Goal: Transaction & Acquisition: Book appointment/travel/reservation

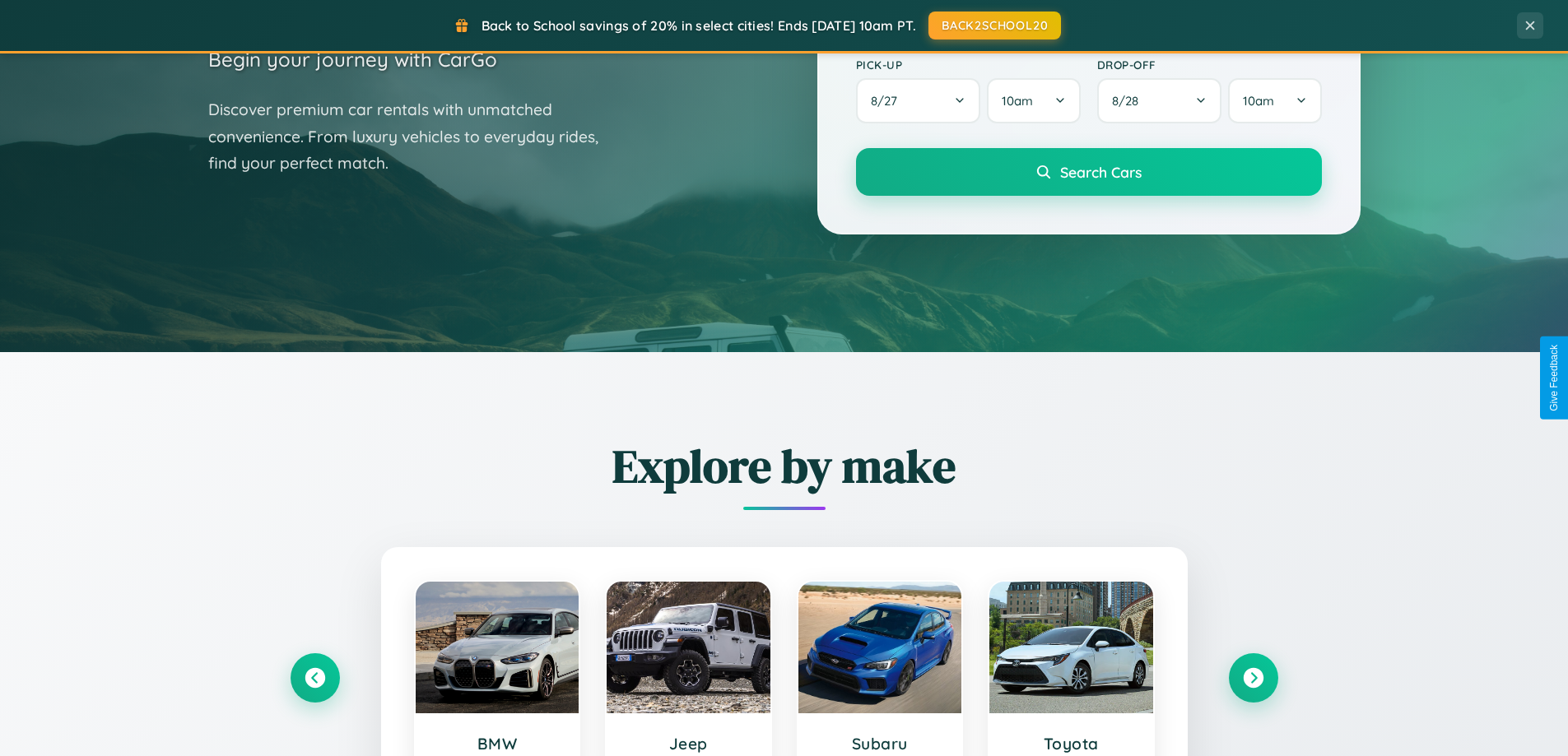
scroll to position [709, 0]
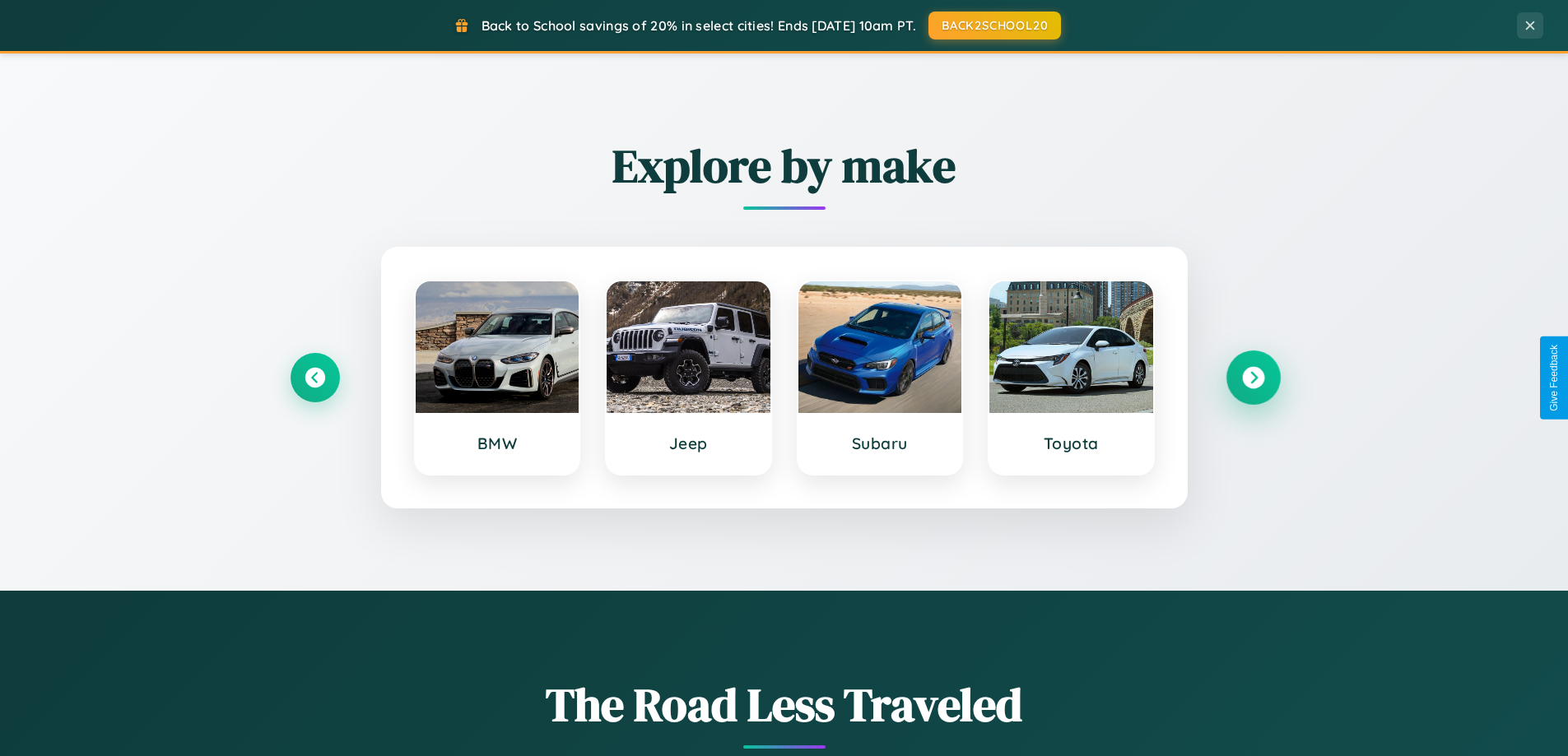
click at [1252, 378] on icon at bounding box center [1253, 378] width 23 height 23
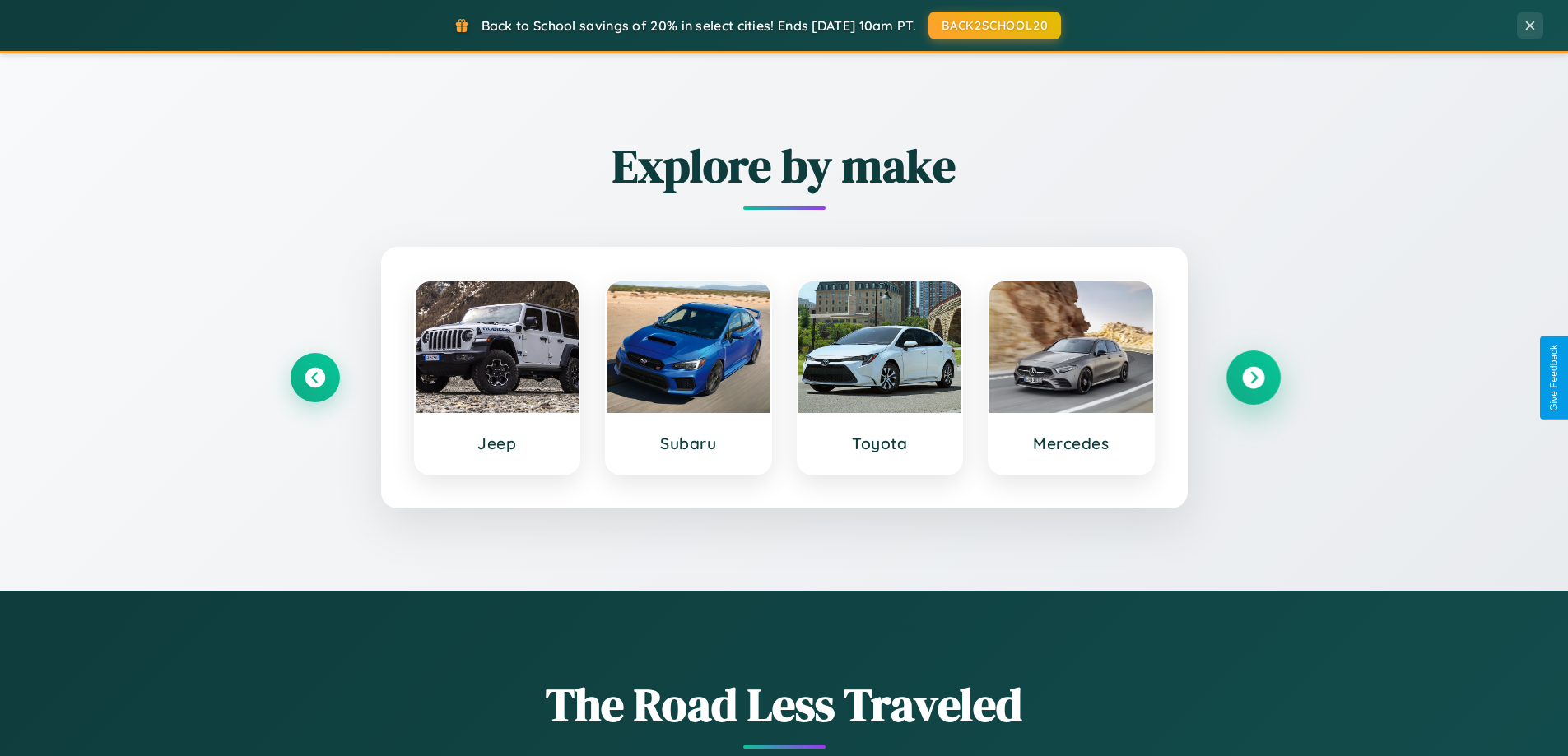
click at [1252, 378] on icon at bounding box center [1253, 378] width 23 height 23
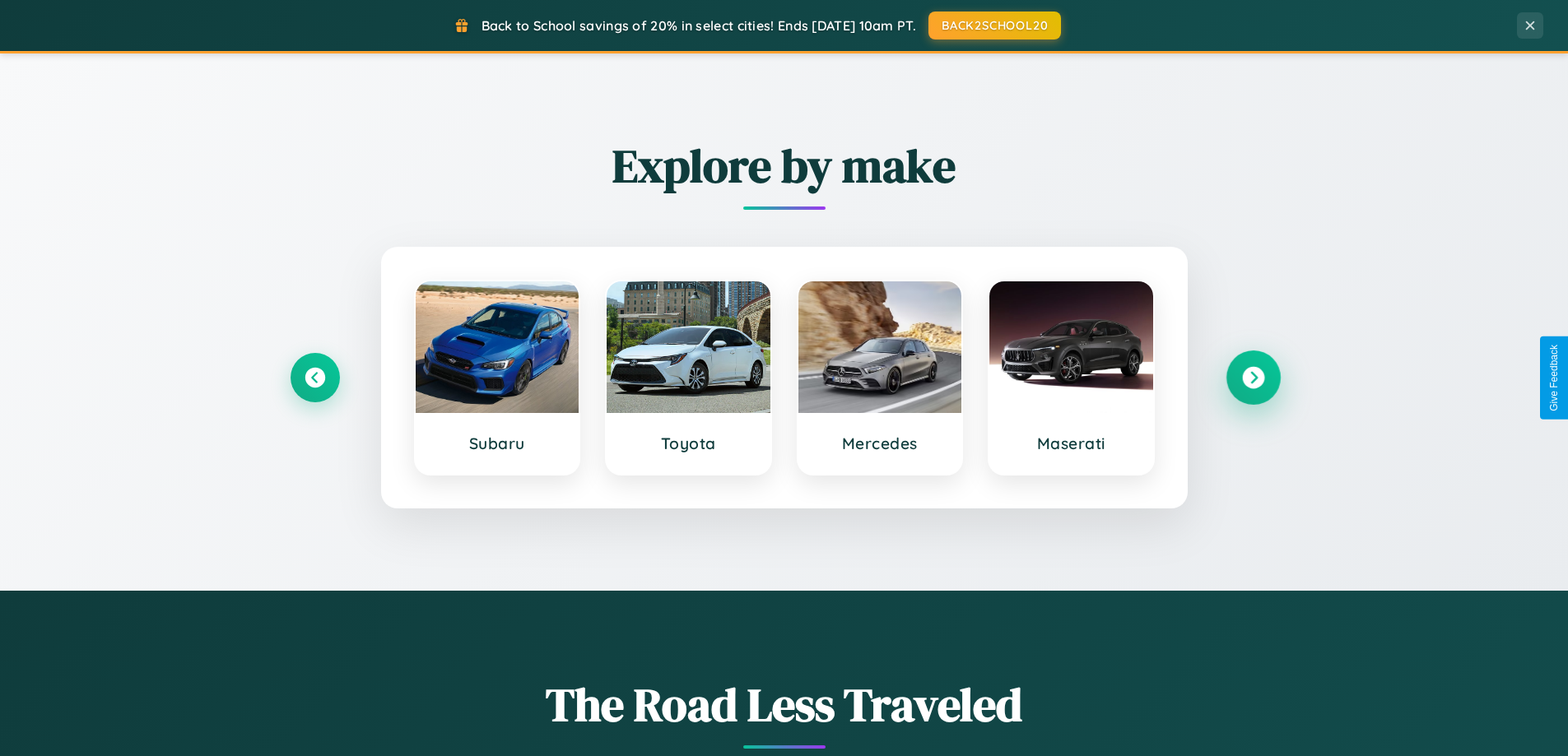
click at [1252, 378] on icon at bounding box center [1253, 378] width 23 height 23
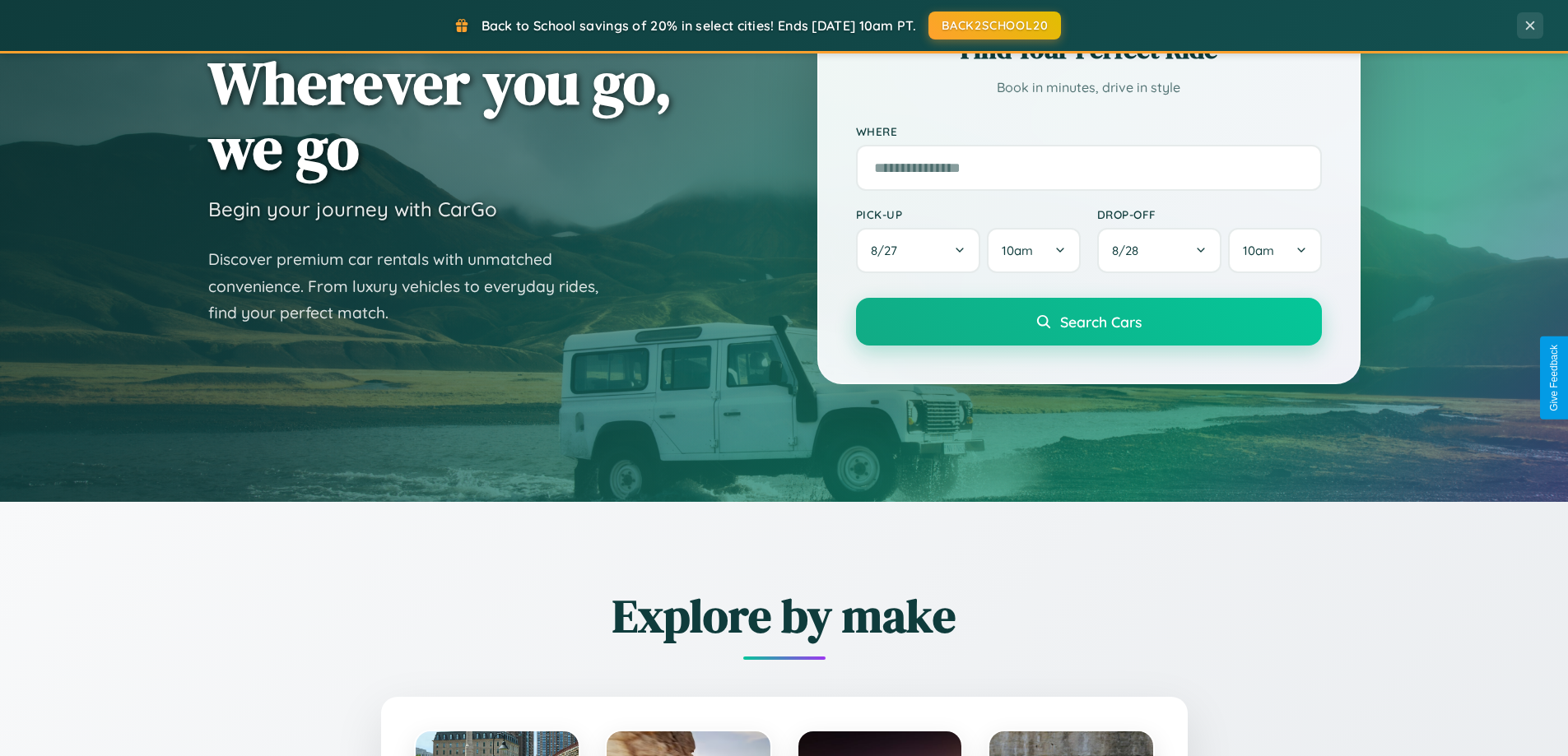
scroll to position [0, 0]
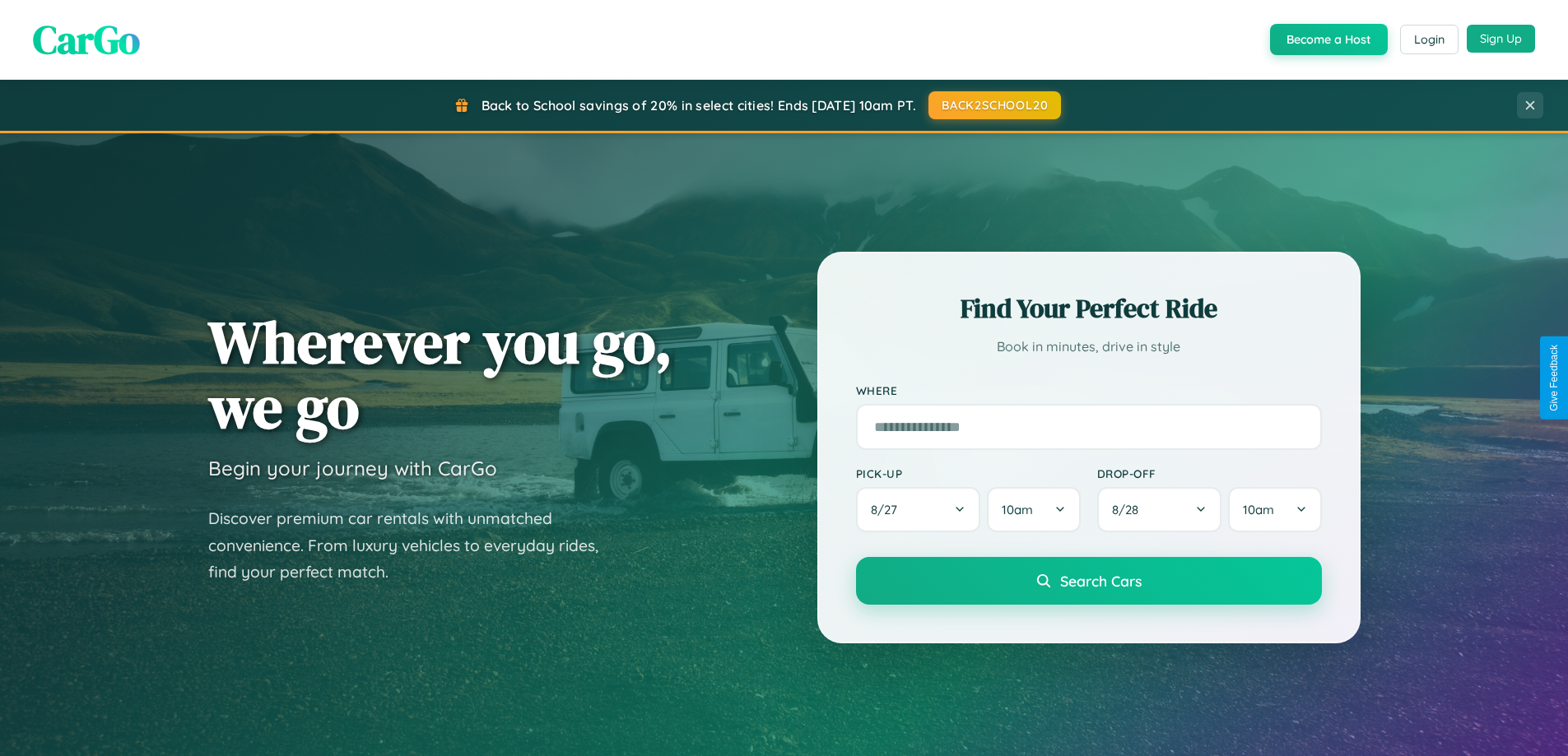
click at [1500, 39] on button "Sign Up" at bounding box center [1501, 38] width 69 height 28
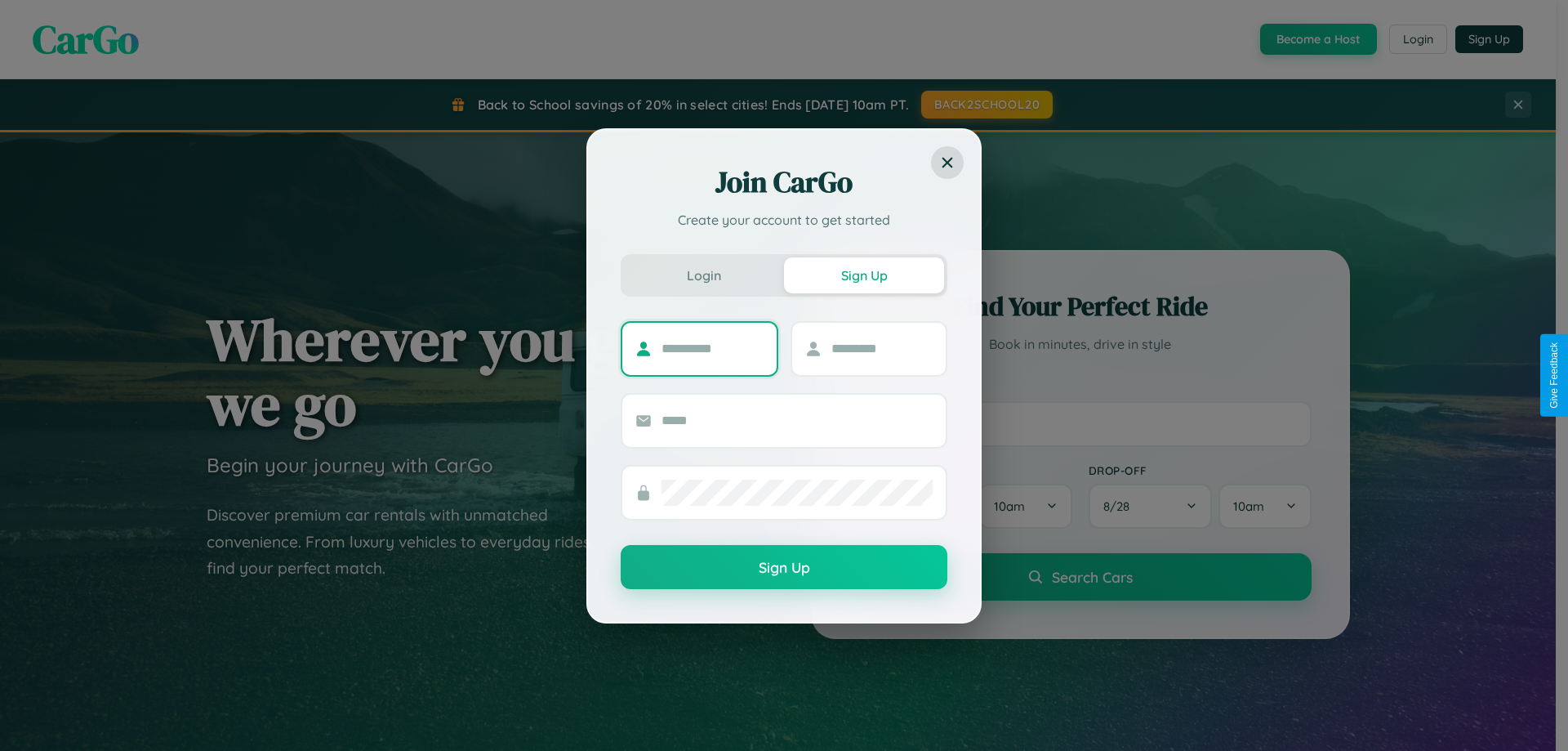
click at [713, 348] on input "text" at bounding box center [713, 348] width 102 height 26
type input "******"
click at [881, 348] on input "text" at bounding box center [882, 348] width 102 height 26
type input "******"
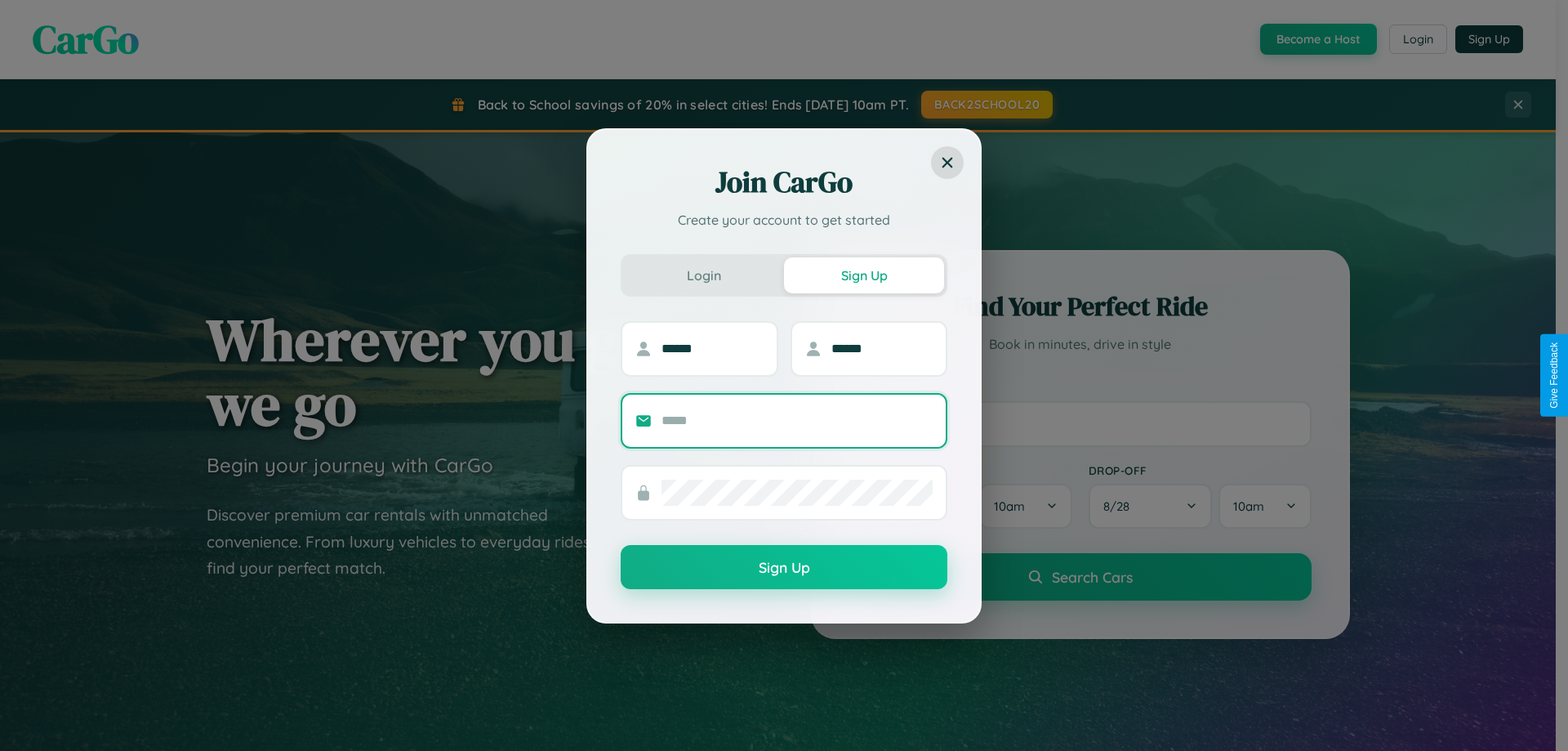
click at [797, 420] on input "text" at bounding box center [797, 420] width 271 height 26
type input "**********"
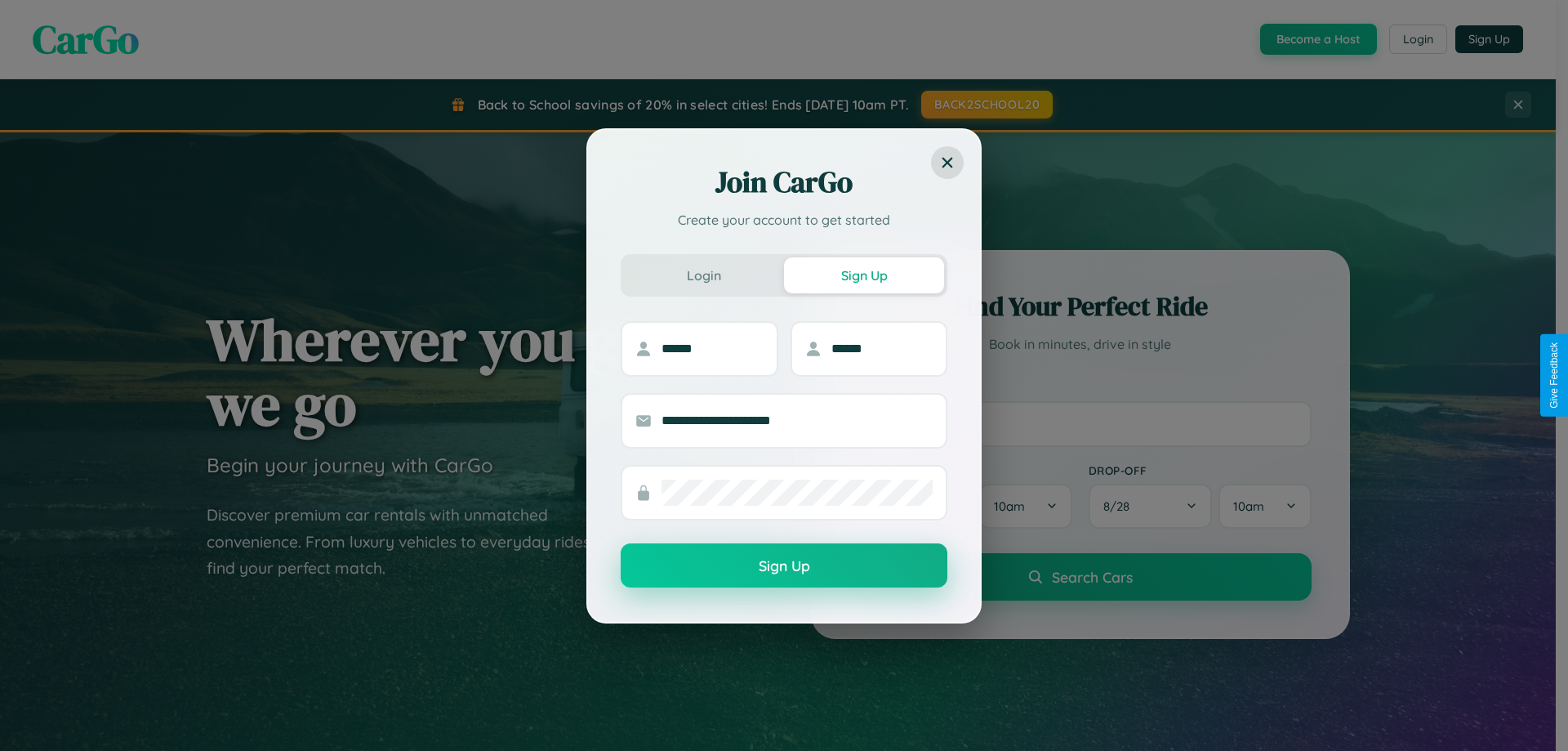
click at [784, 566] on button "Sign Up" at bounding box center [784, 565] width 327 height 44
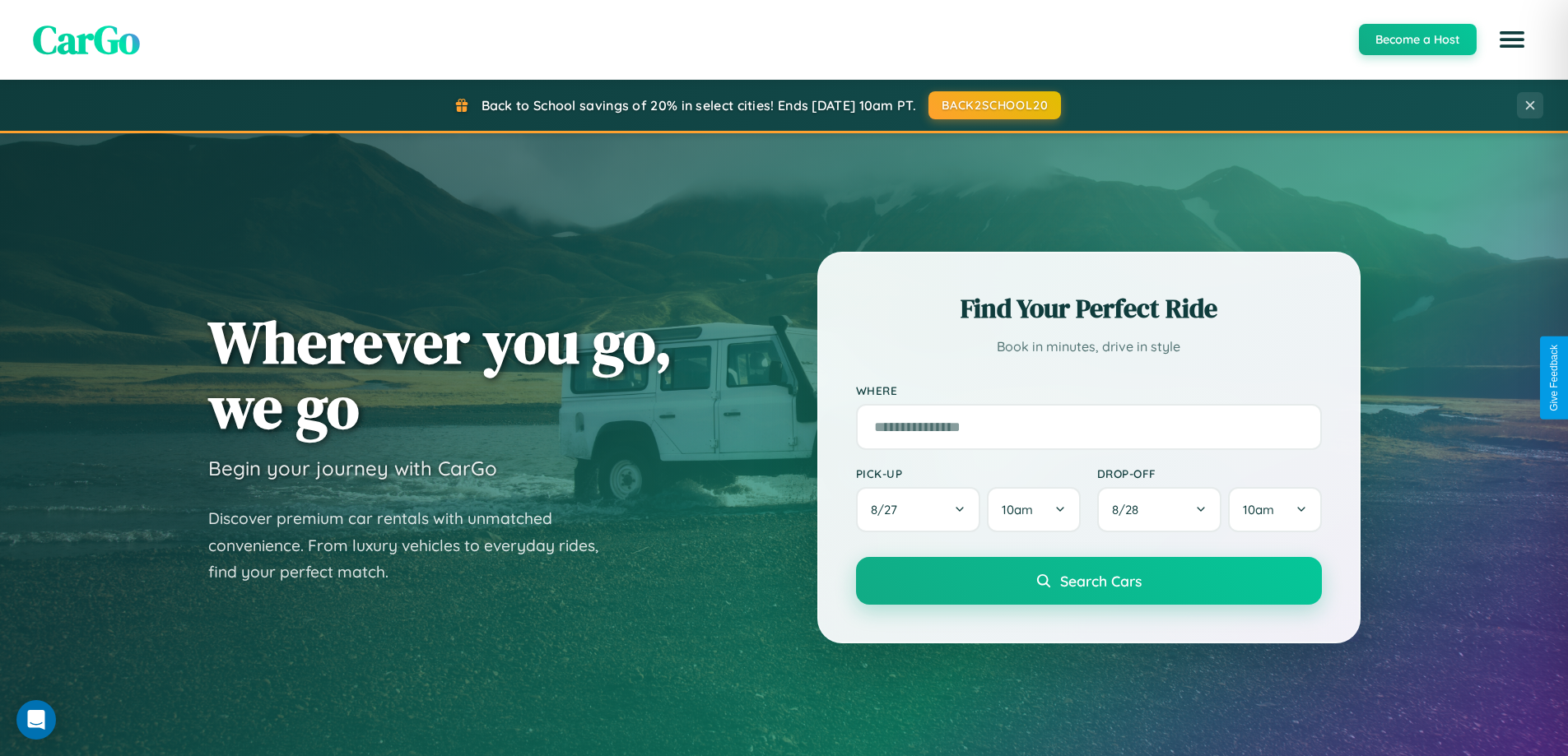
scroll to position [2643, 0]
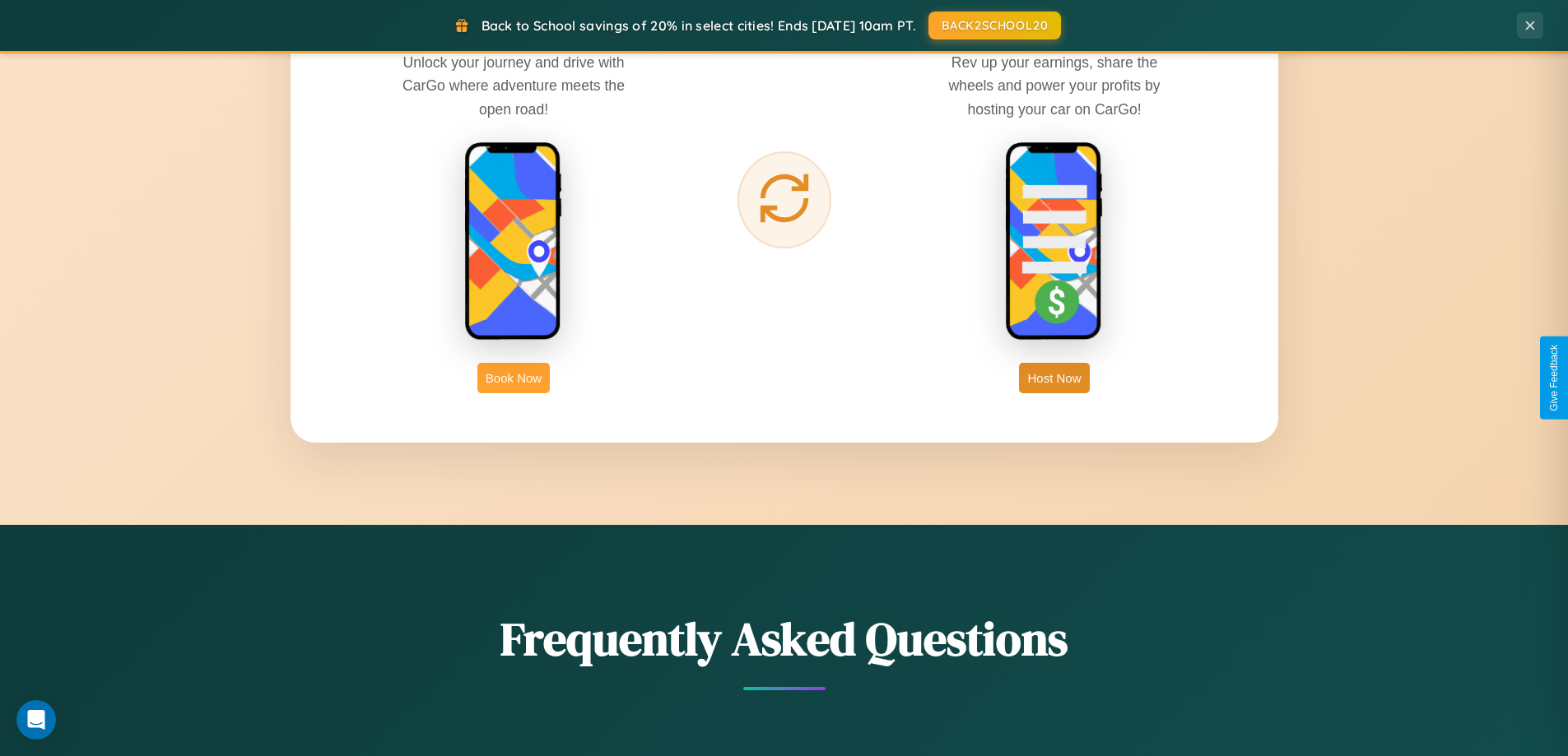
click at [513, 378] on button "Book Now" at bounding box center [513, 378] width 72 height 30
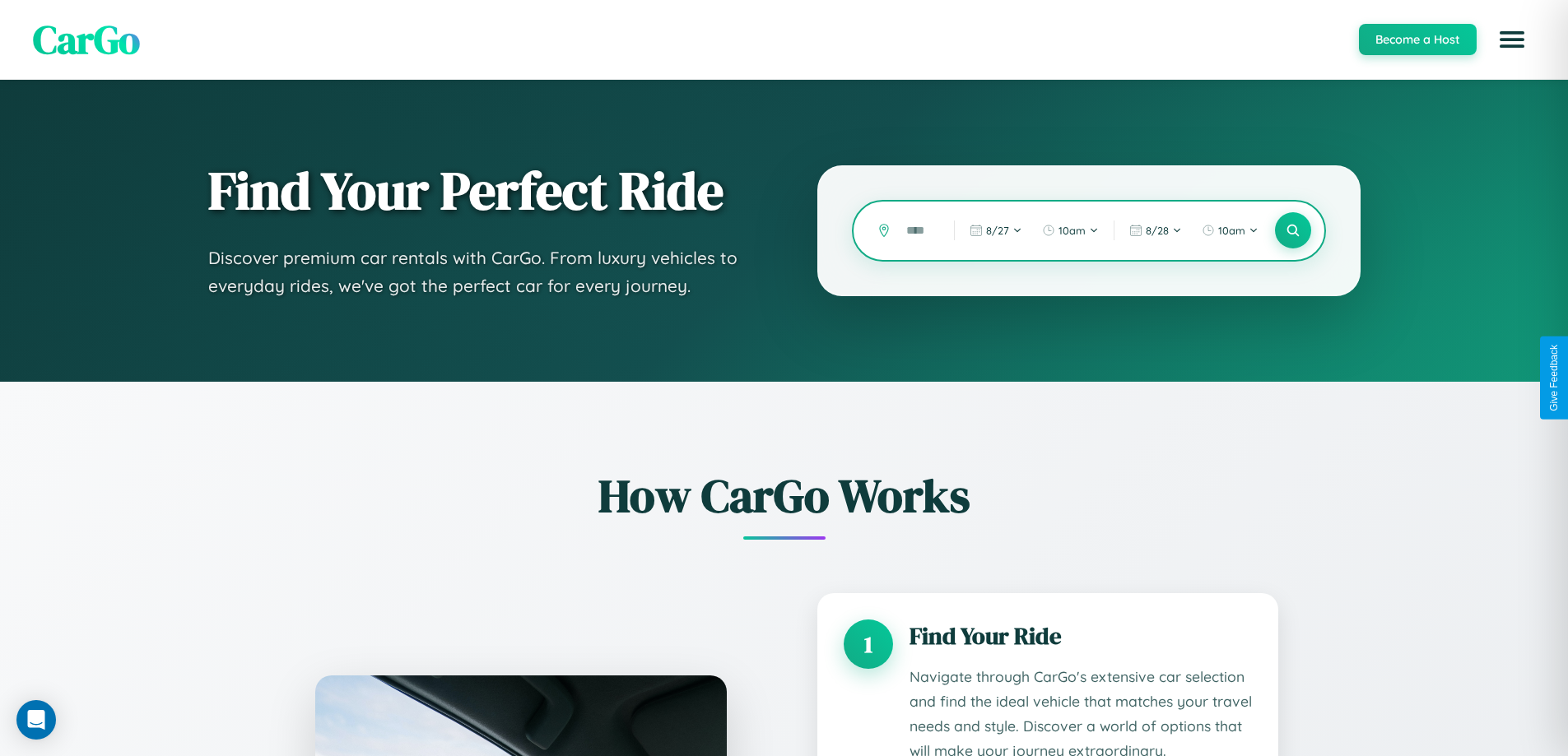
click at [917, 230] on input "text" at bounding box center [917, 230] width 39 height 28
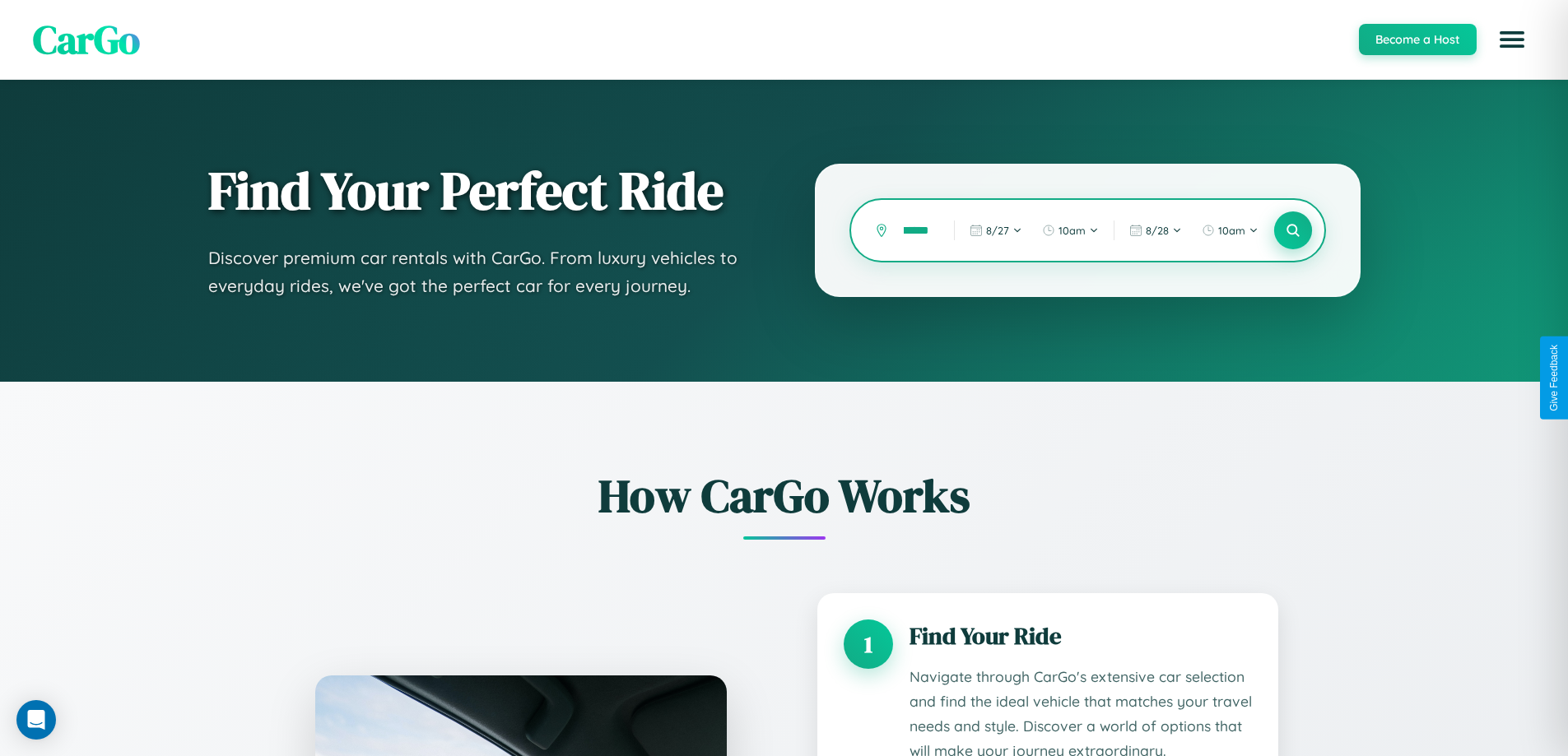
type input "******"
click at [1292, 230] on icon at bounding box center [1292, 230] width 16 height 16
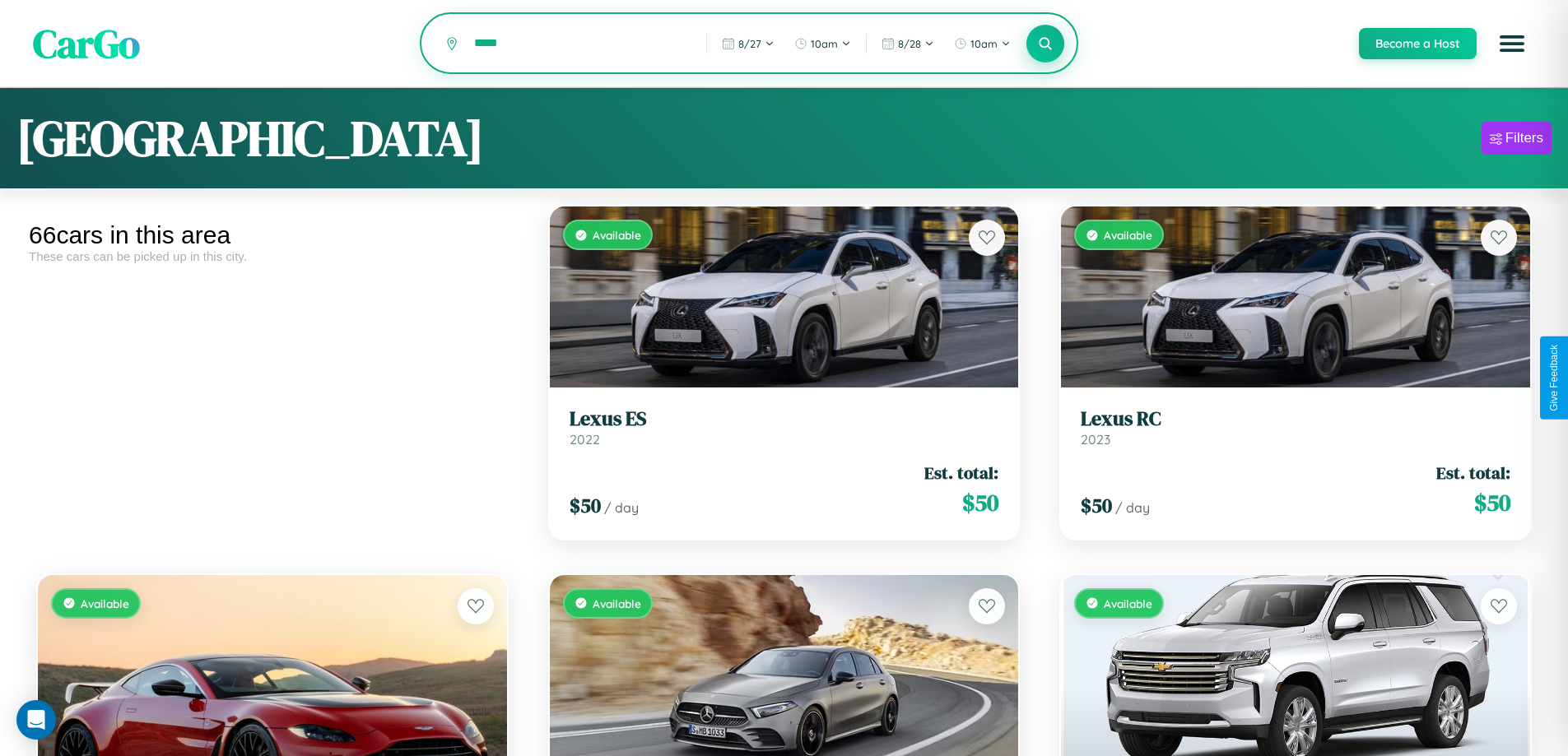
type input "*****"
click at [1044, 44] on icon at bounding box center [1045, 43] width 16 height 16
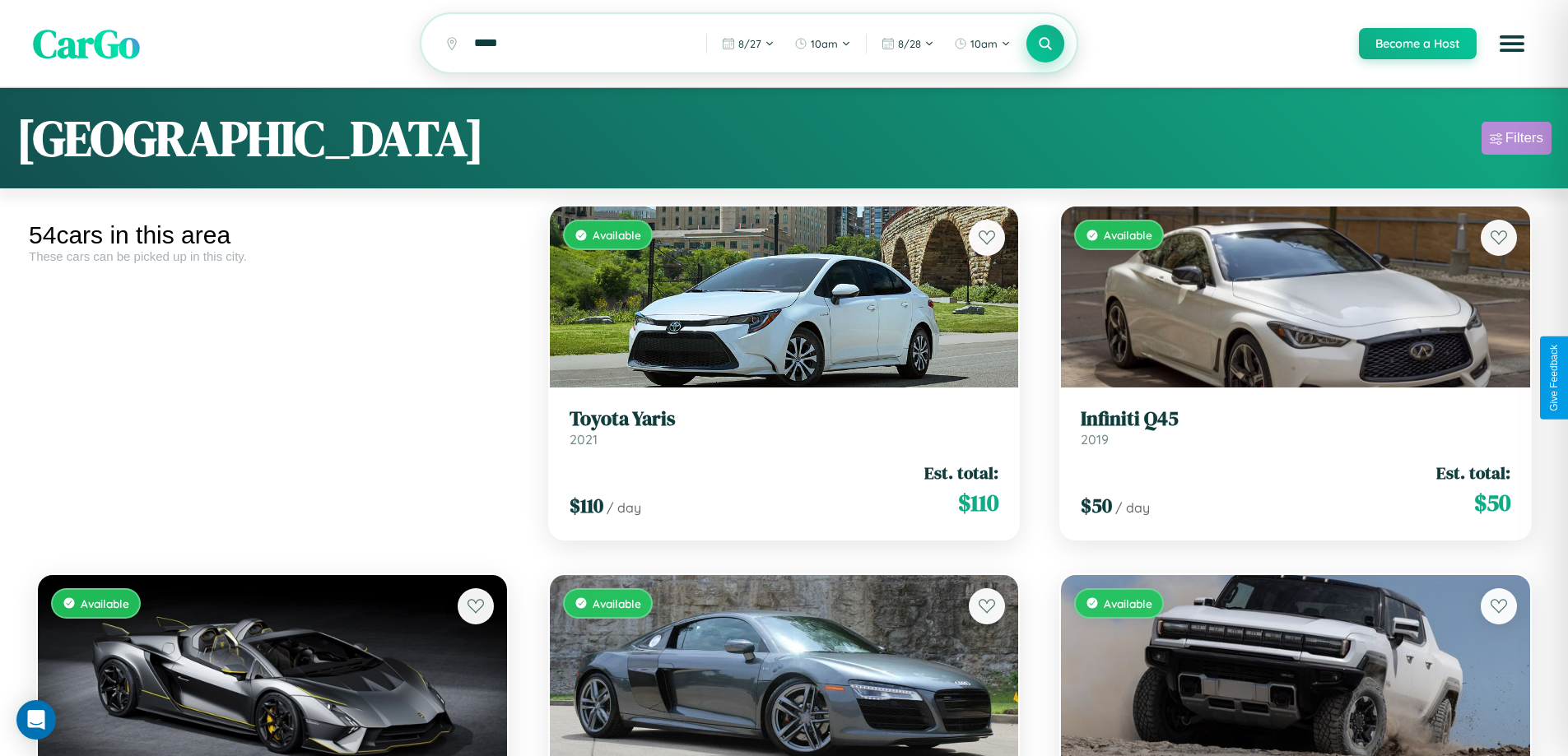
click at [1516, 141] on div "Filters" at bounding box center [1524, 138] width 38 height 17
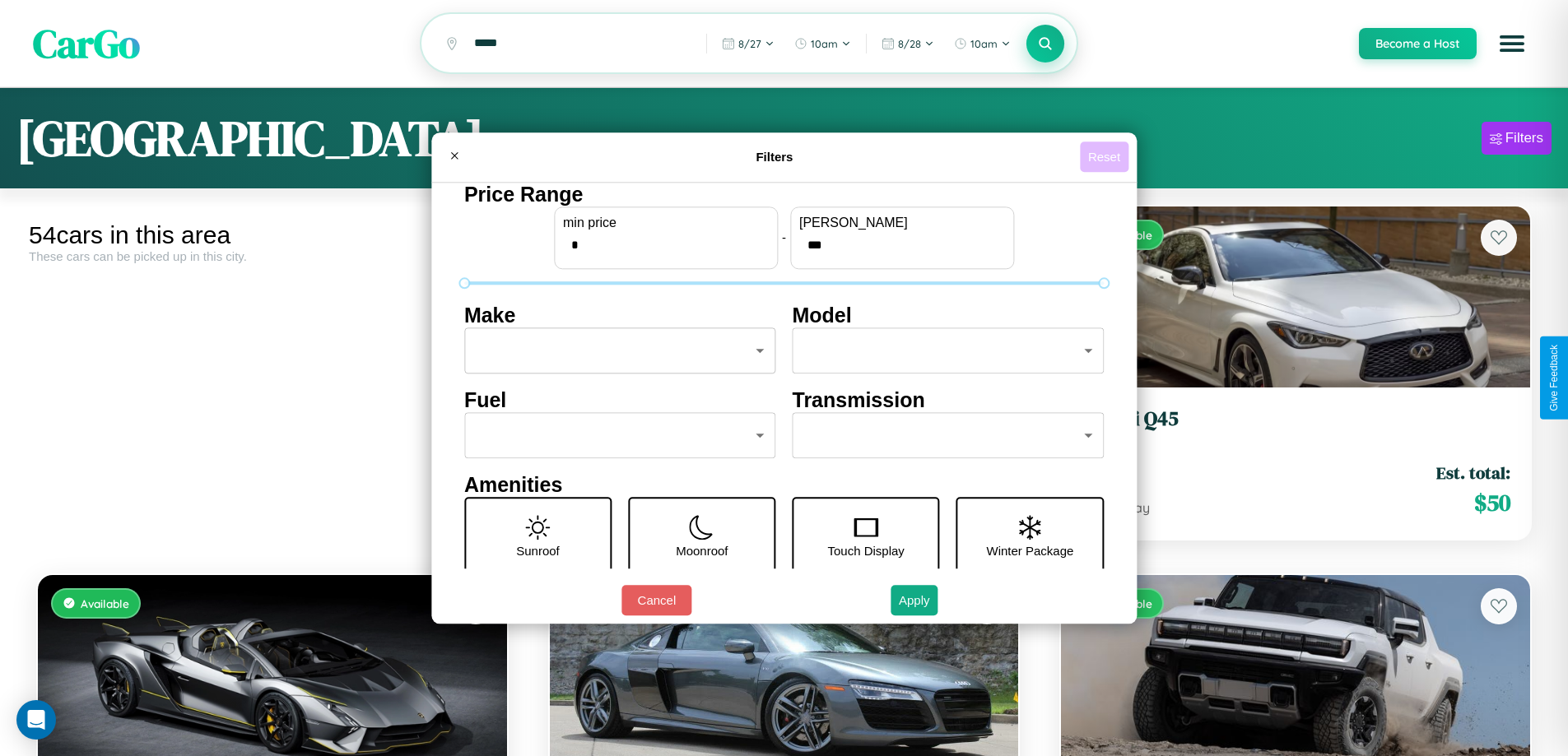
click at [1106, 157] on button "Reset" at bounding box center [1104, 157] width 49 height 30
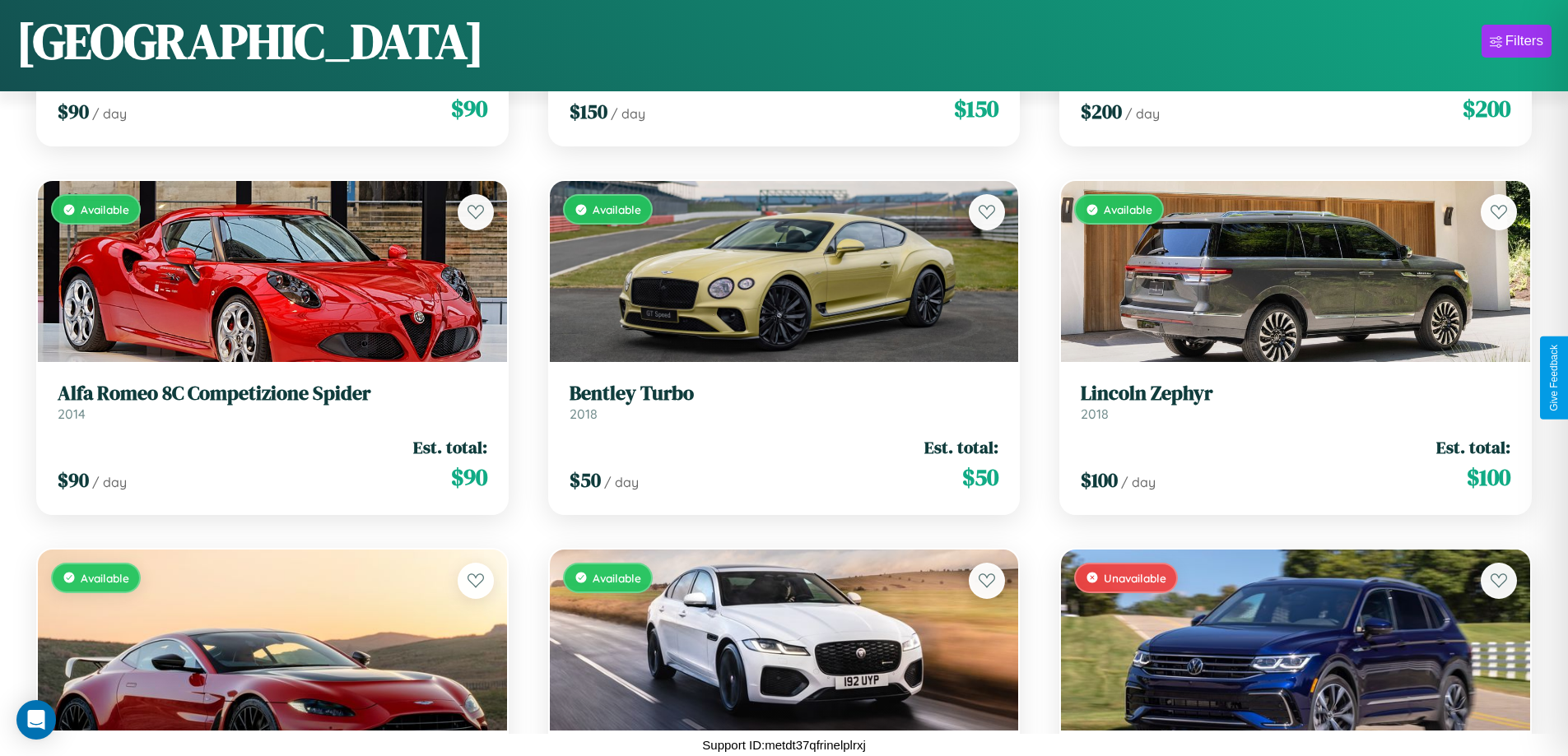
scroll to position [5387, 0]
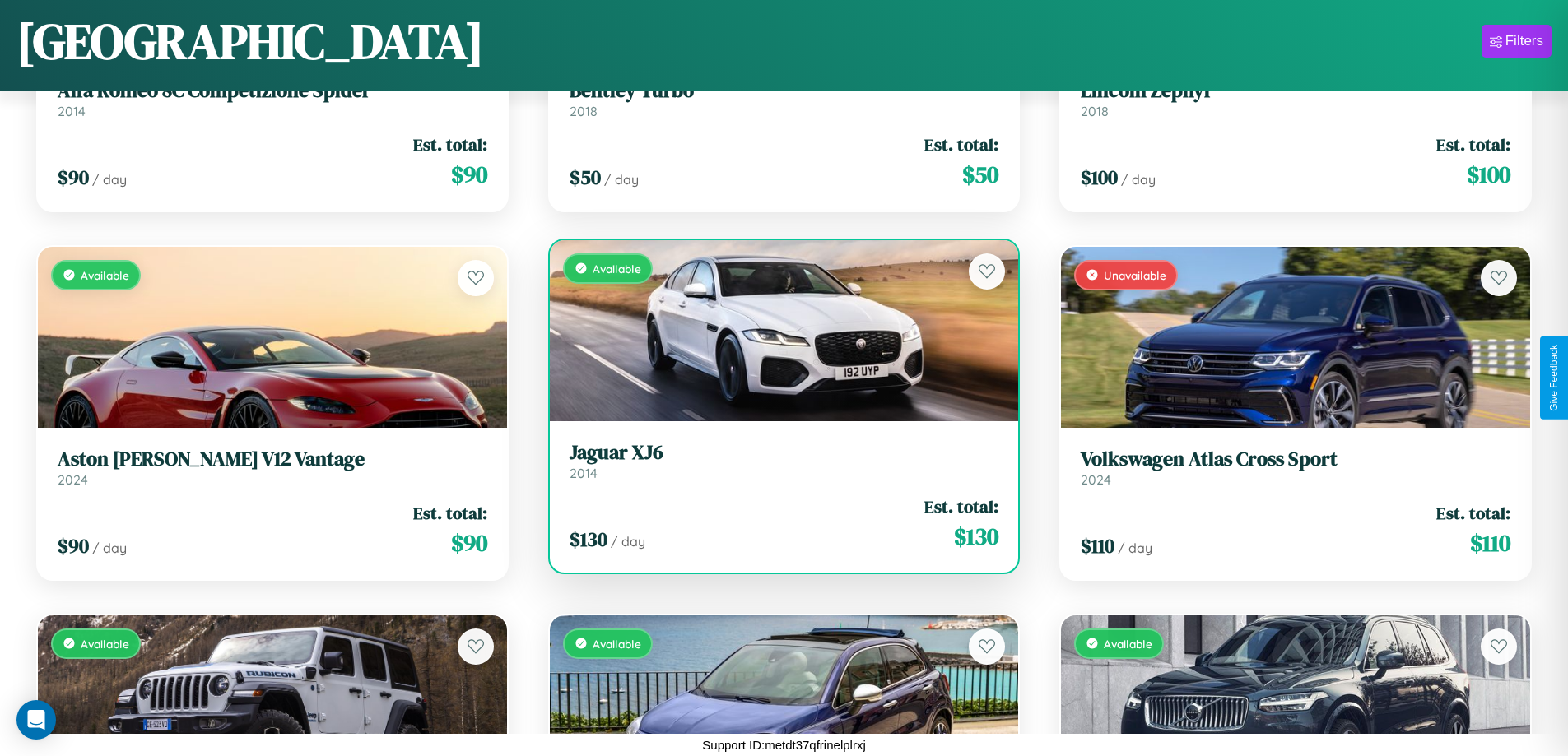
click at [776, 465] on link "Jaguar XJ6 2014" at bounding box center [784, 461] width 430 height 40
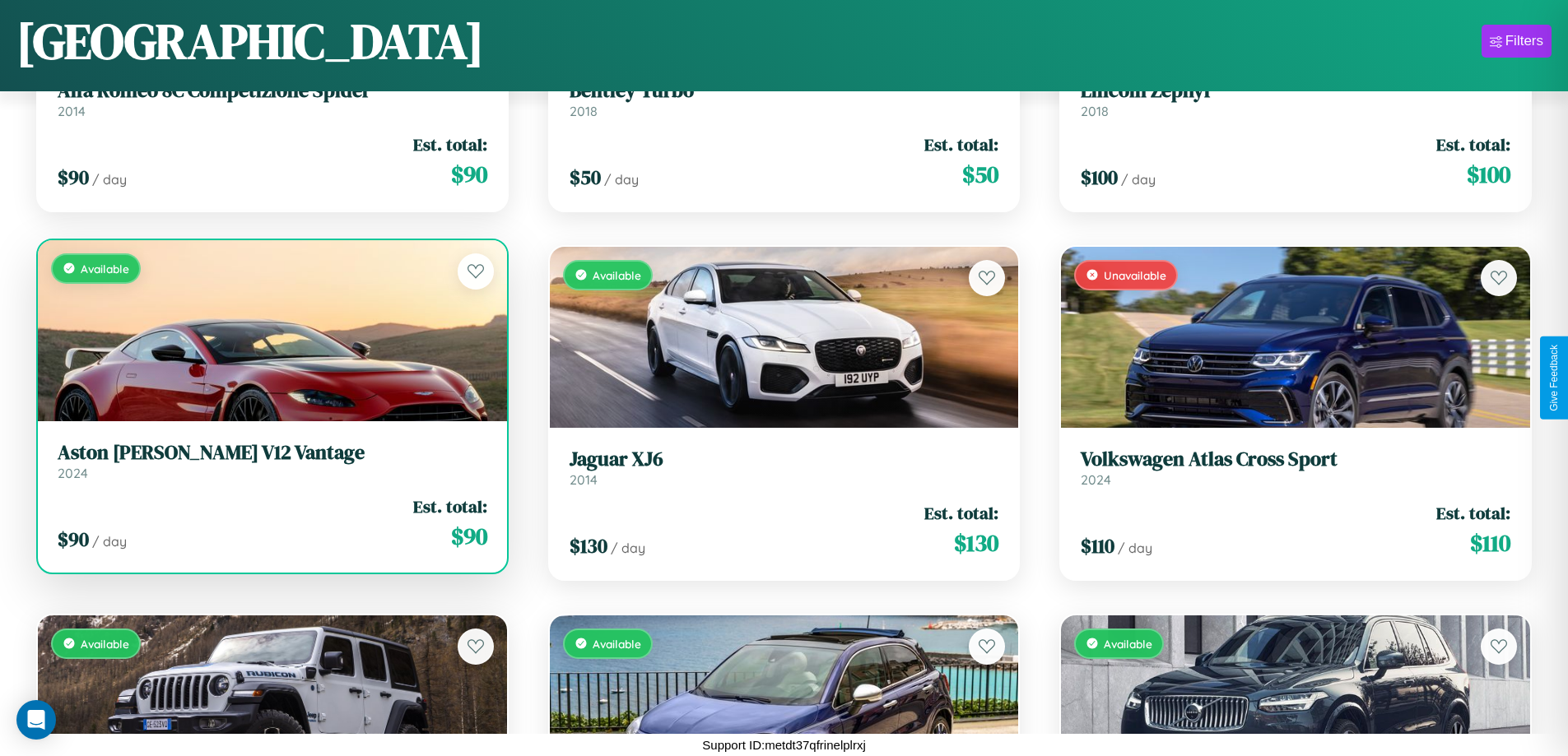
click at [270, 460] on h3 "Aston Martin V12 Vantage" at bounding box center [272, 453] width 430 height 23
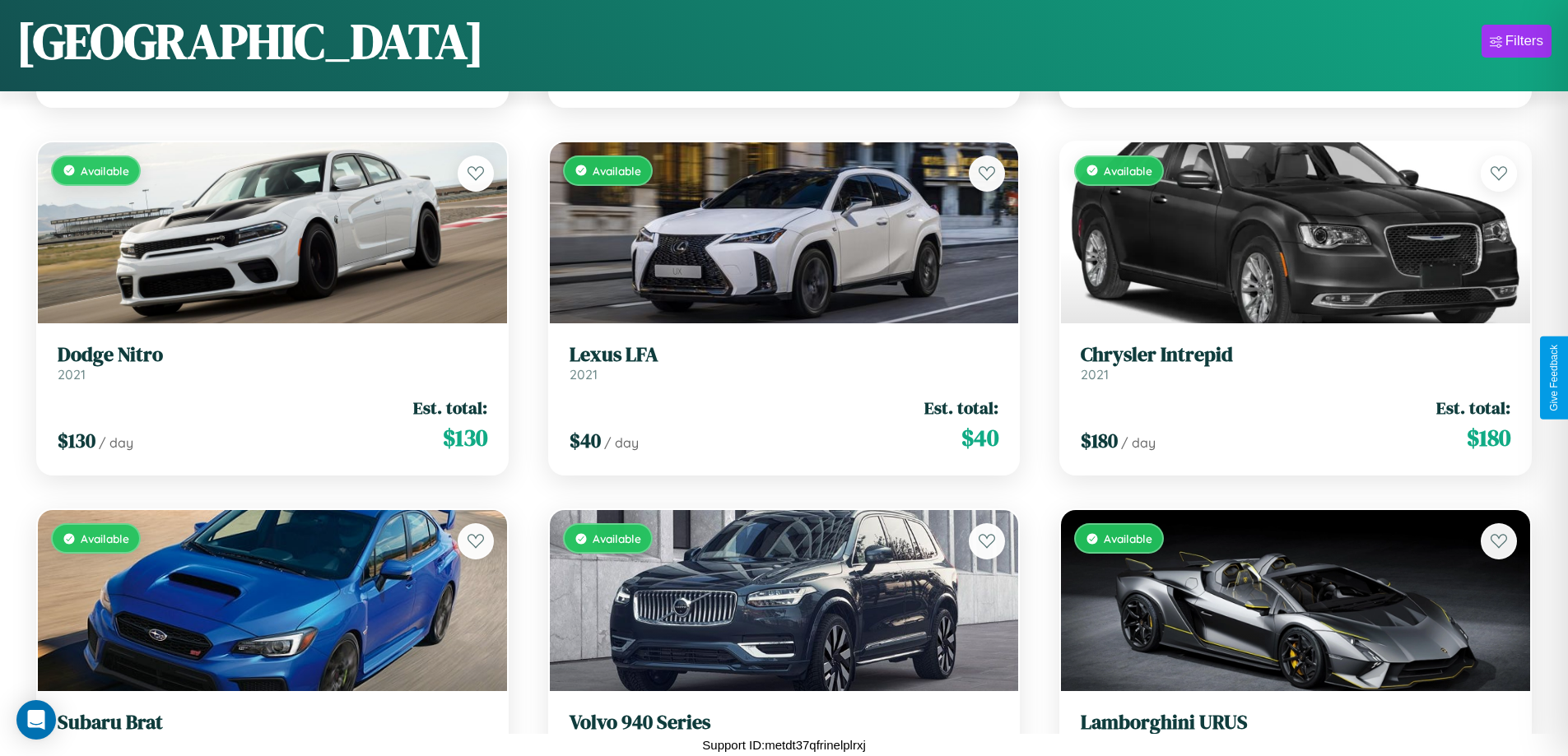
scroll to position [2441, 0]
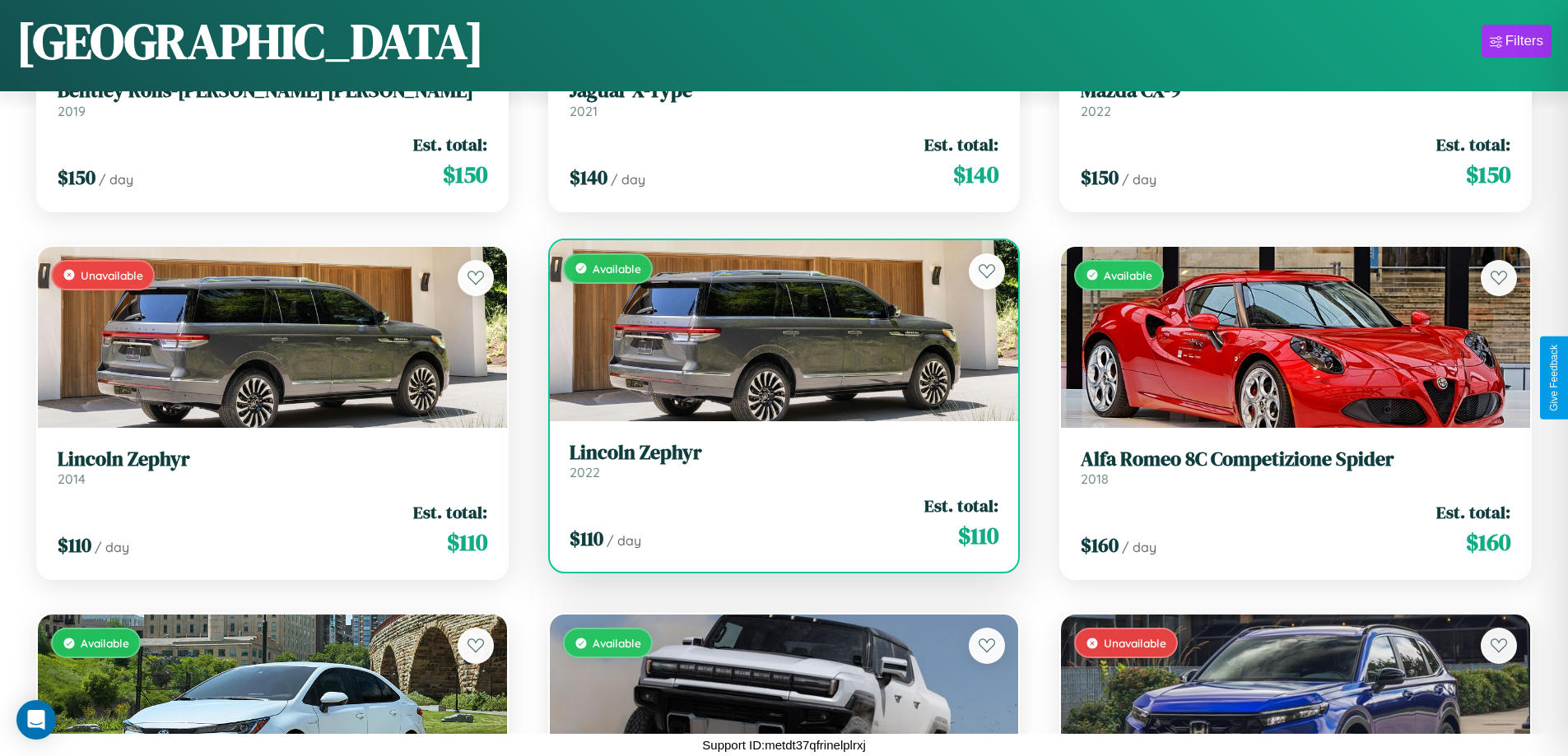
click at [776, 460] on h3 "Lincoln Zephyr" at bounding box center [784, 453] width 430 height 23
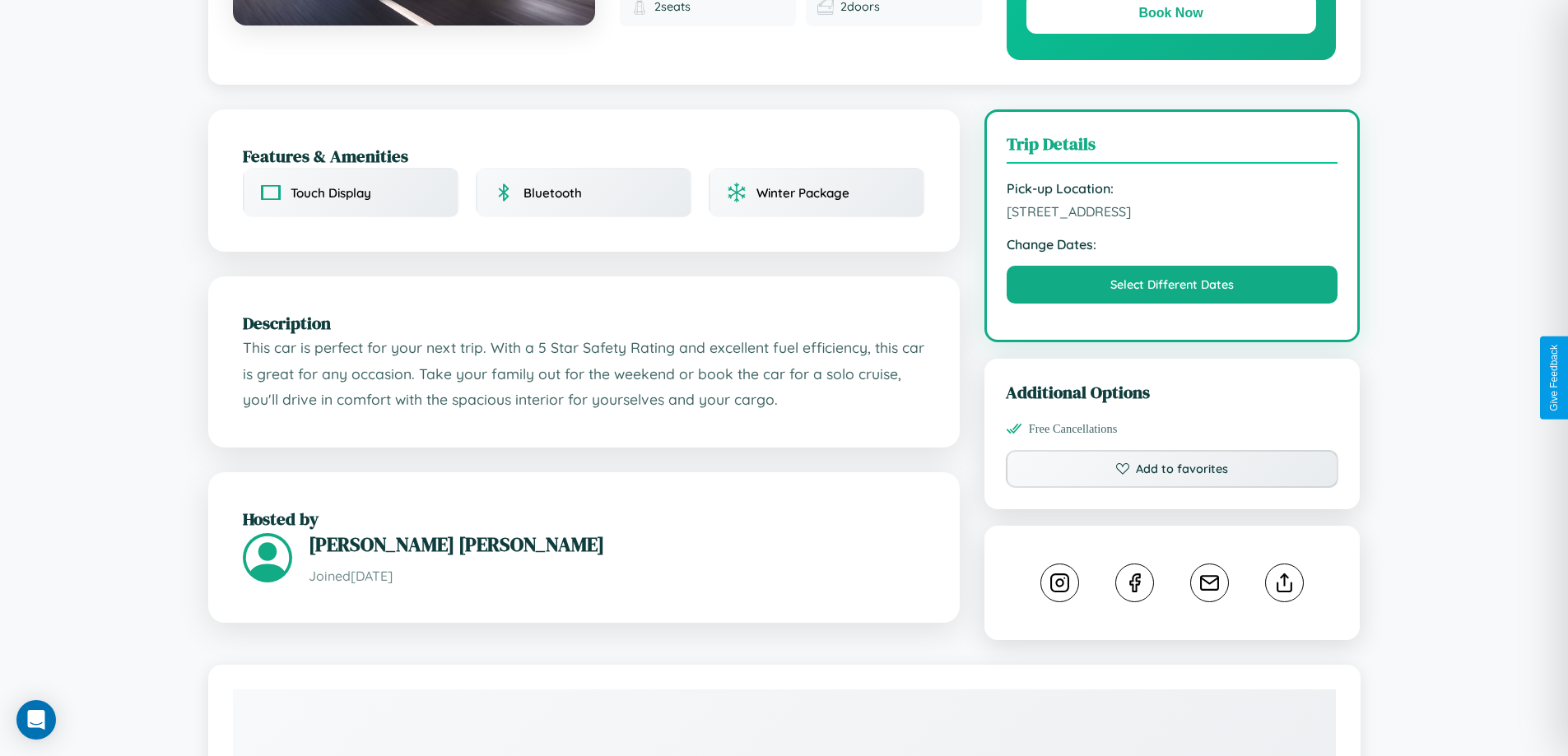
scroll to position [915, 0]
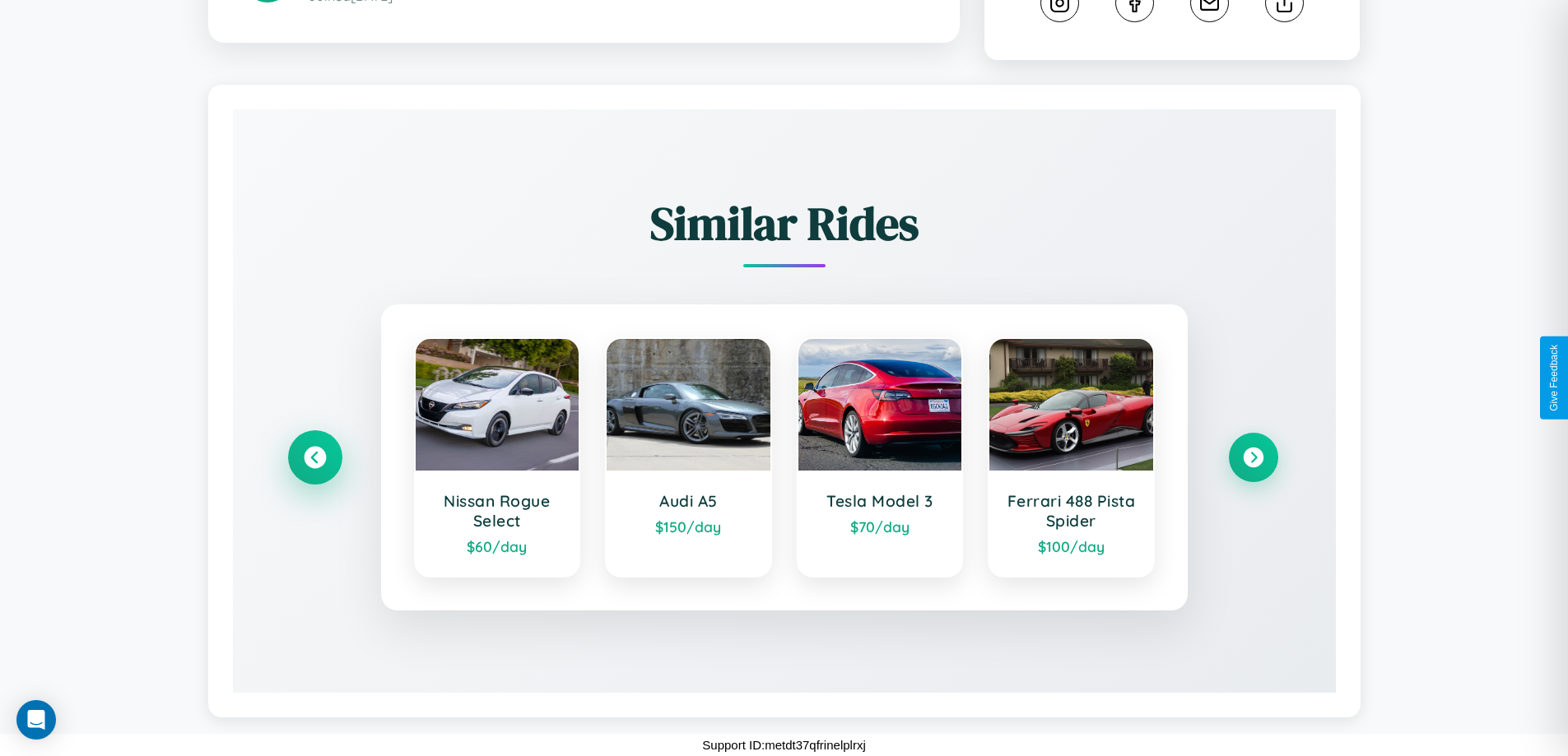
click at [314, 457] on icon at bounding box center [315, 457] width 23 height 23
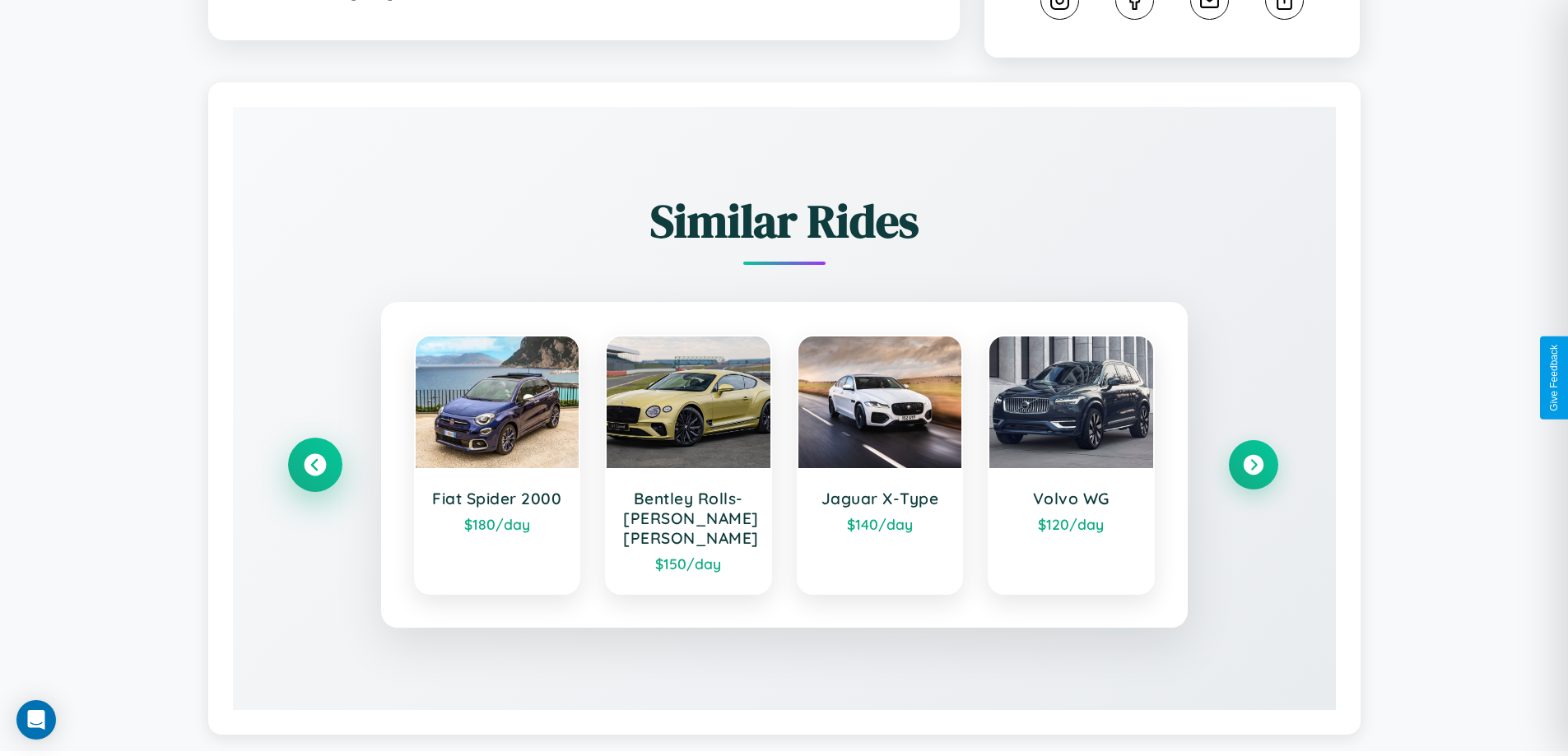
click at [314, 467] on icon at bounding box center [315, 465] width 23 height 23
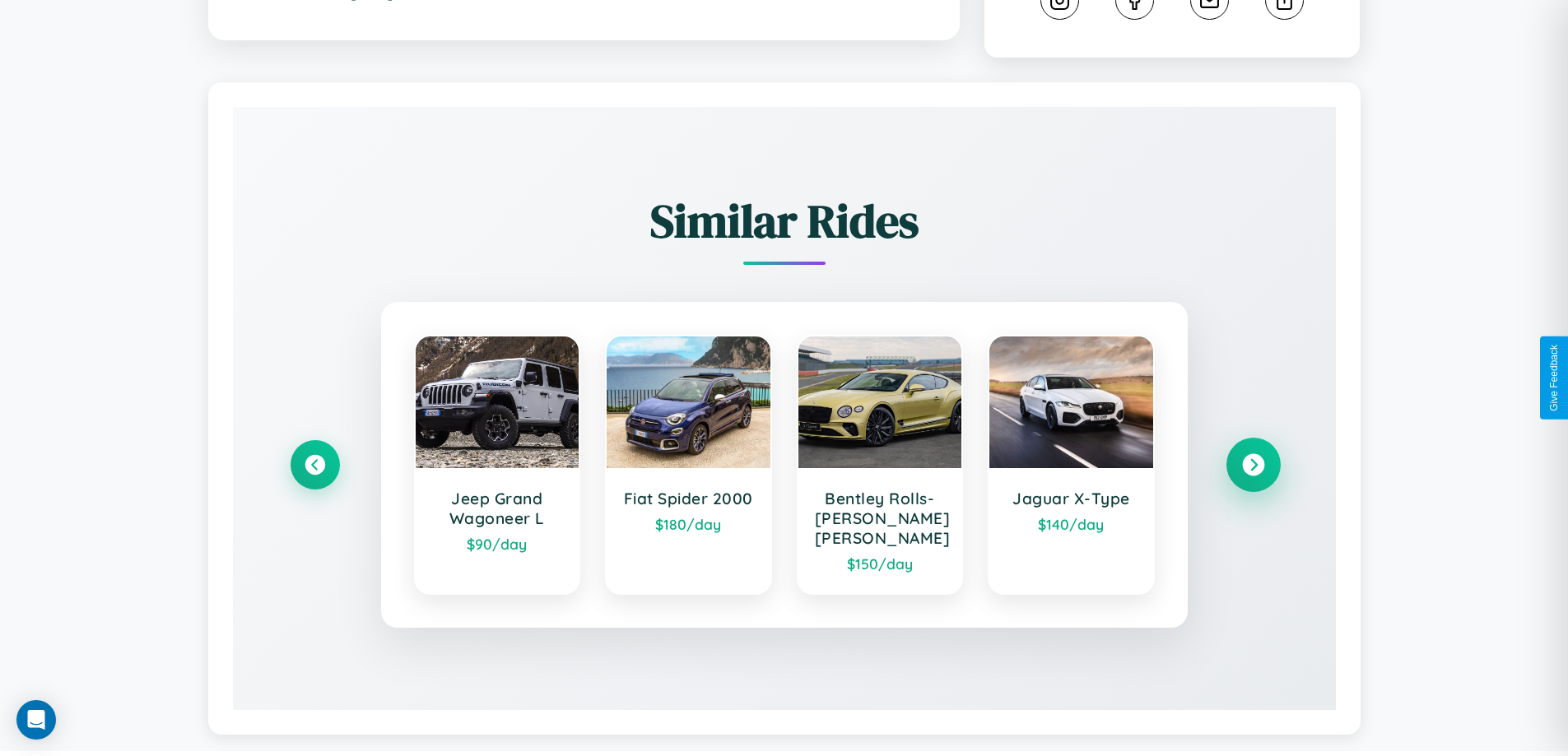
click at [1252, 467] on icon at bounding box center [1253, 465] width 23 height 23
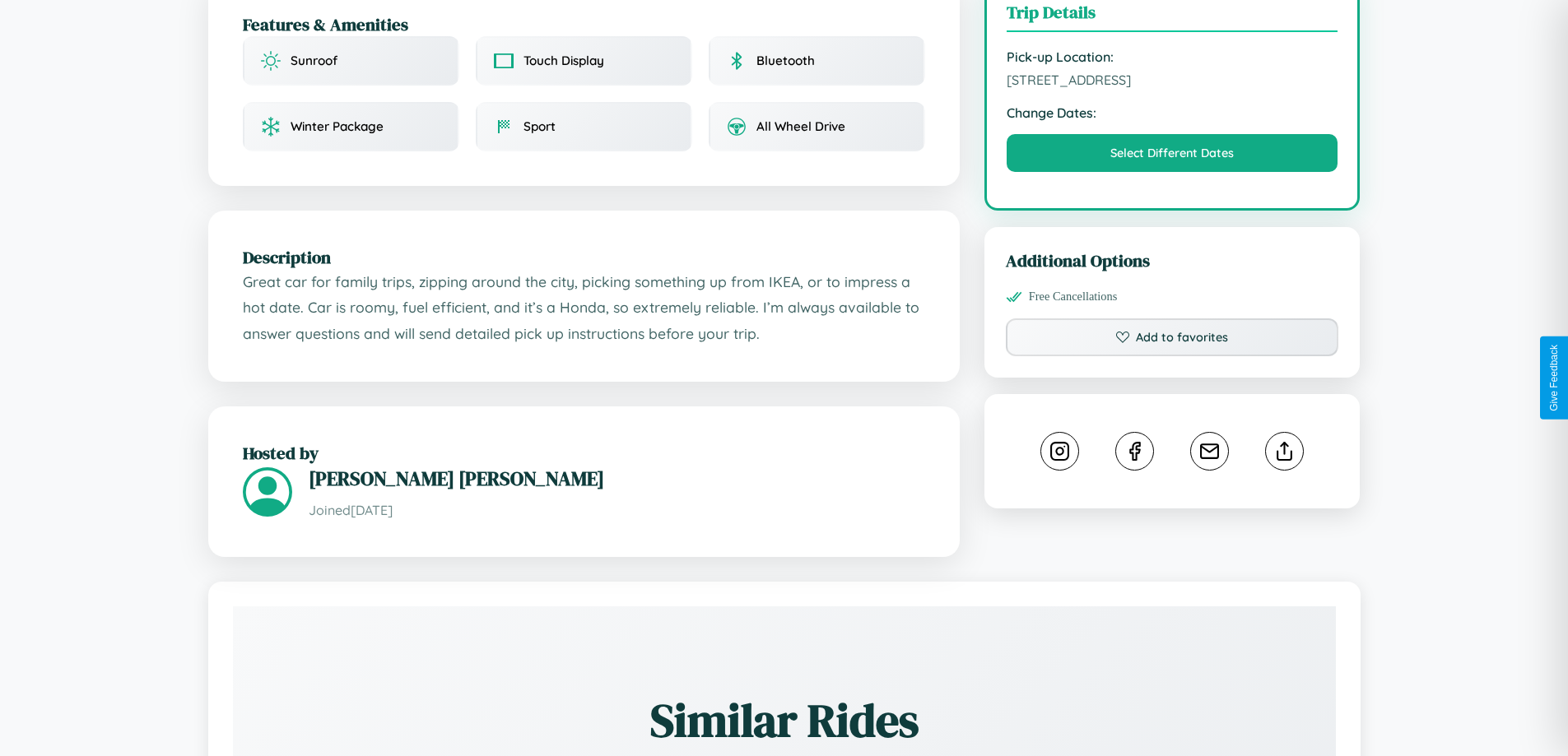
scroll to position [977, 0]
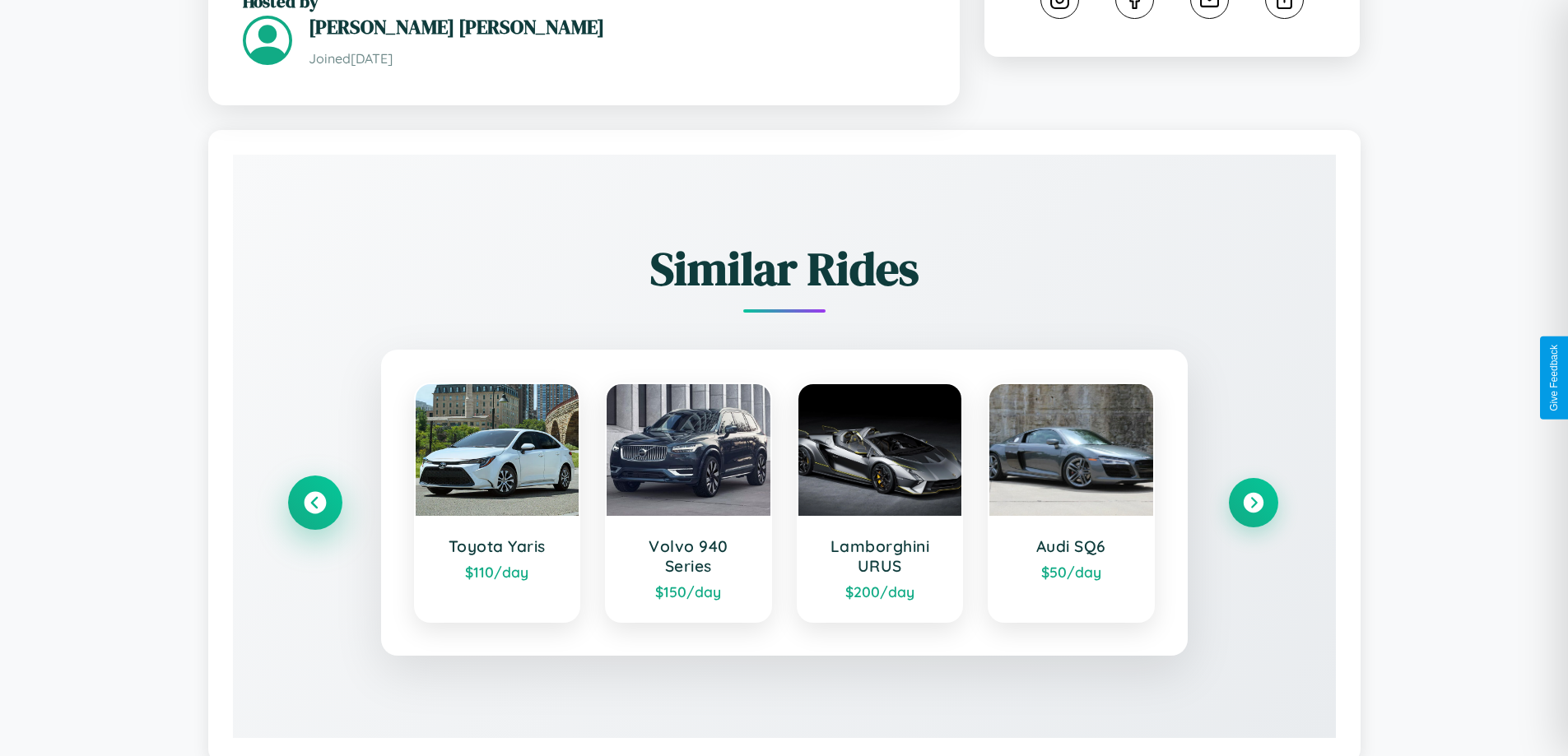
click at [314, 491] on icon at bounding box center [315, 502] width 23 height 23
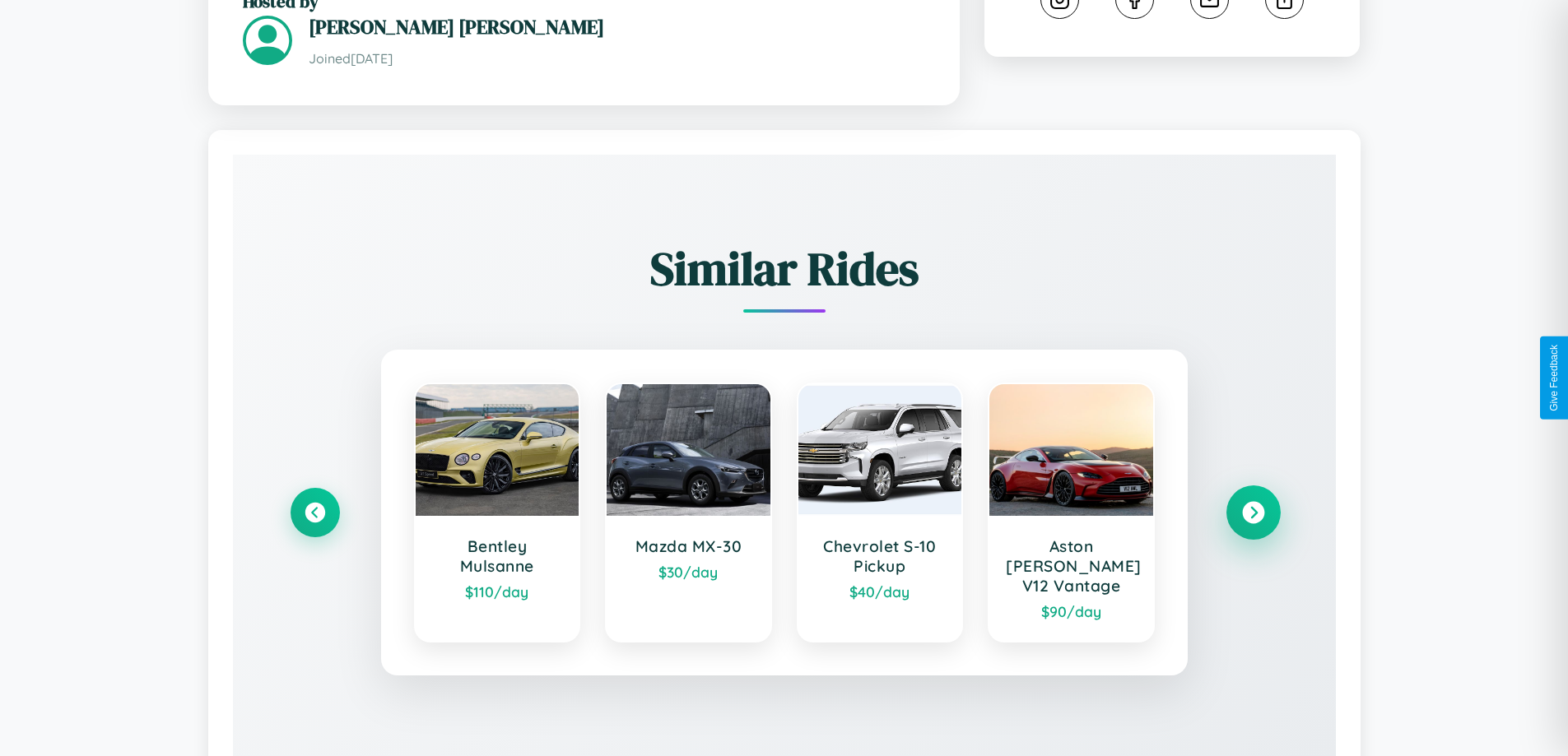
click at [1252, 501] on icon at bounding box center [1253, 512] width 23 height 23
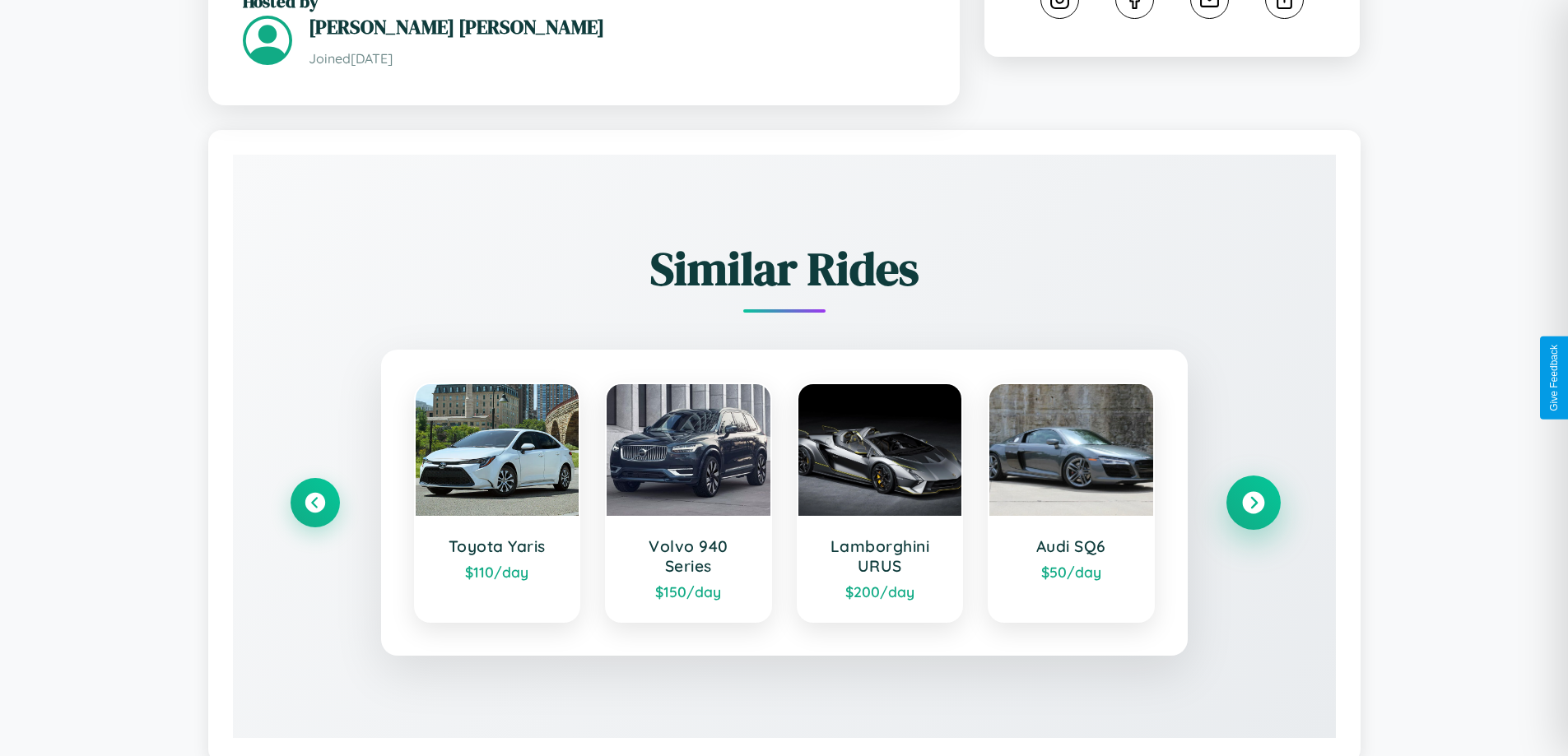
click at [1252, 491] on icon at bounding box center [1253, 502] width 23 height 23
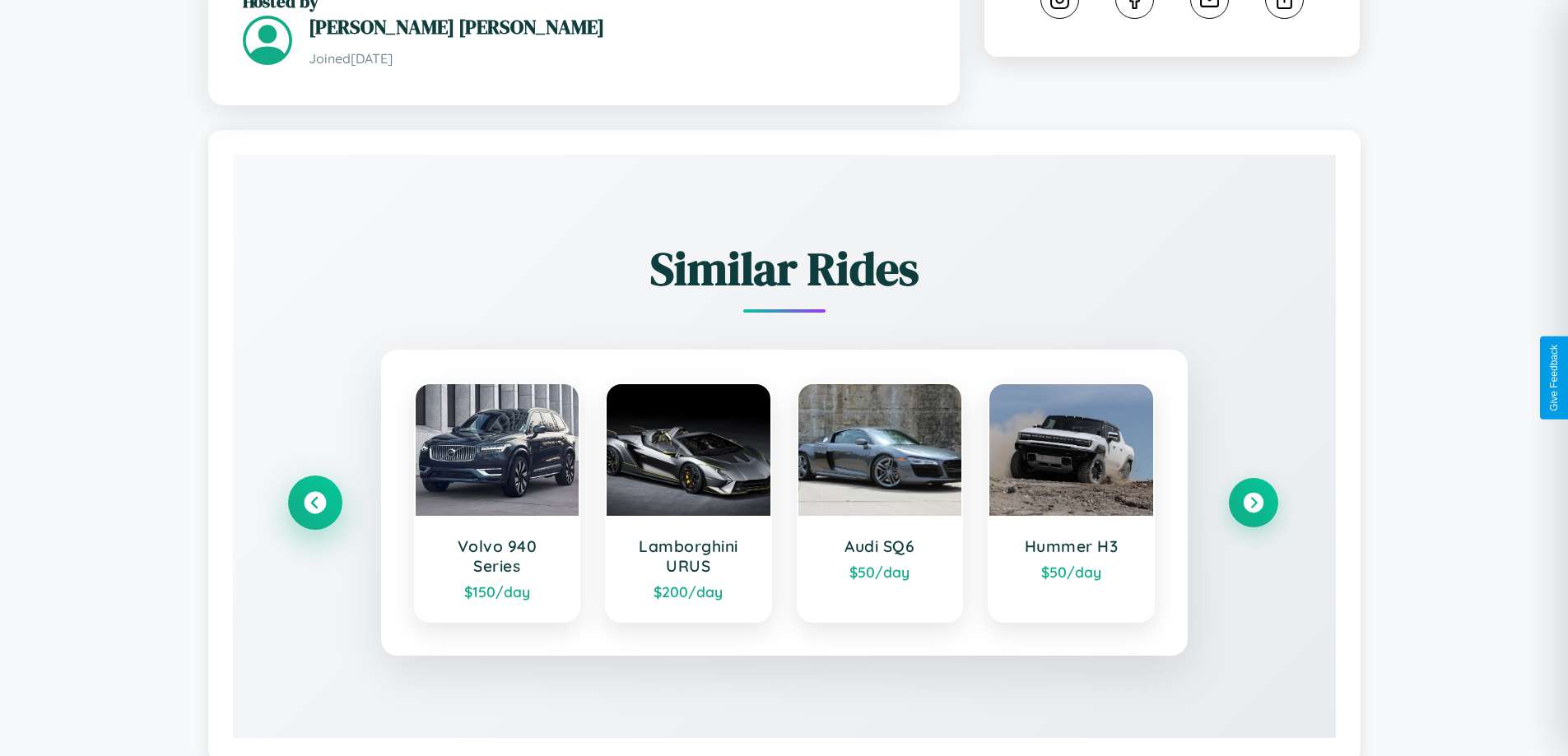
click at [314, 491] on icon at bounding box center [315, 502] width 23 height 23
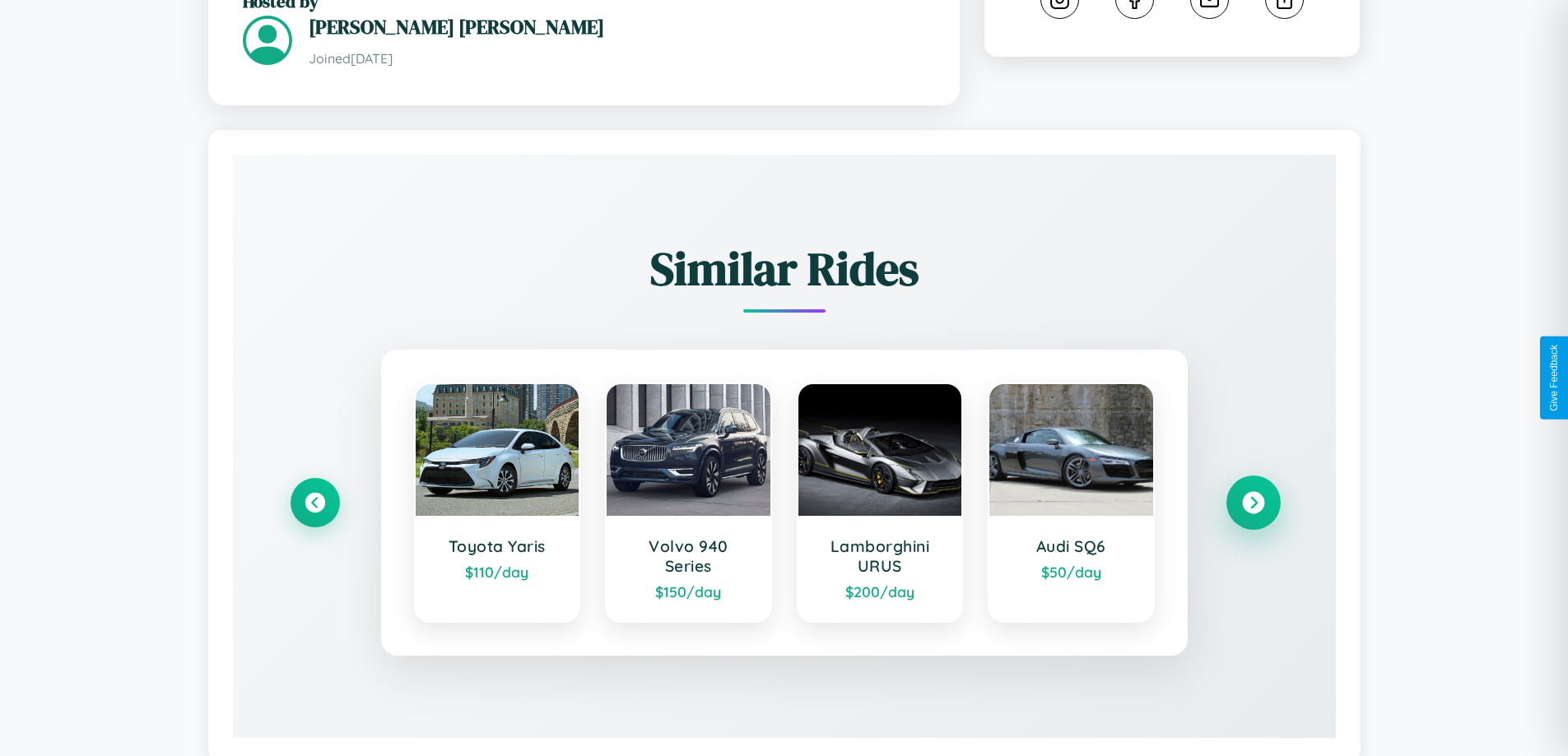
click at [1252, 491] on icon at bounding box center [1253, 502] width 23 height 23
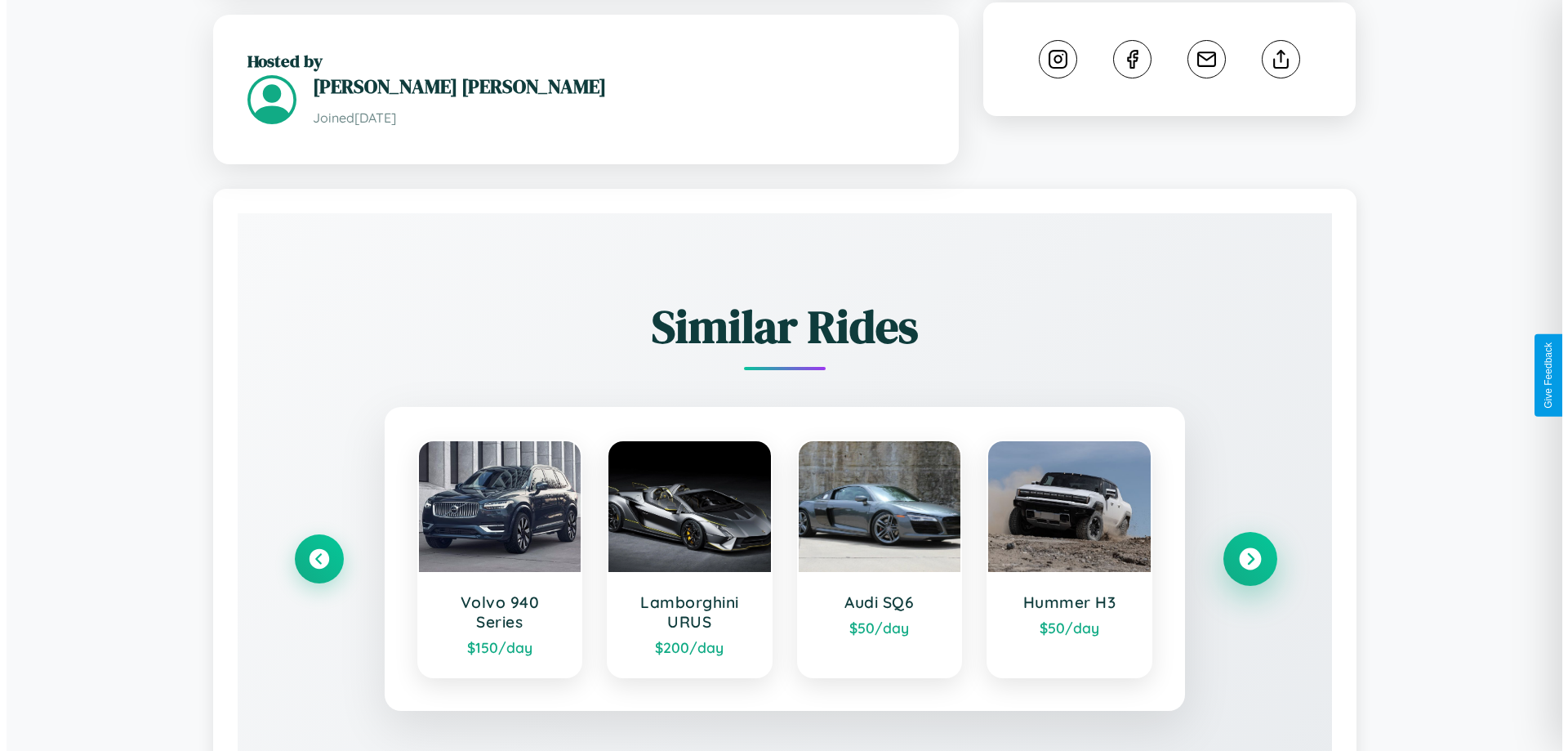
scroll to position [0, 0]
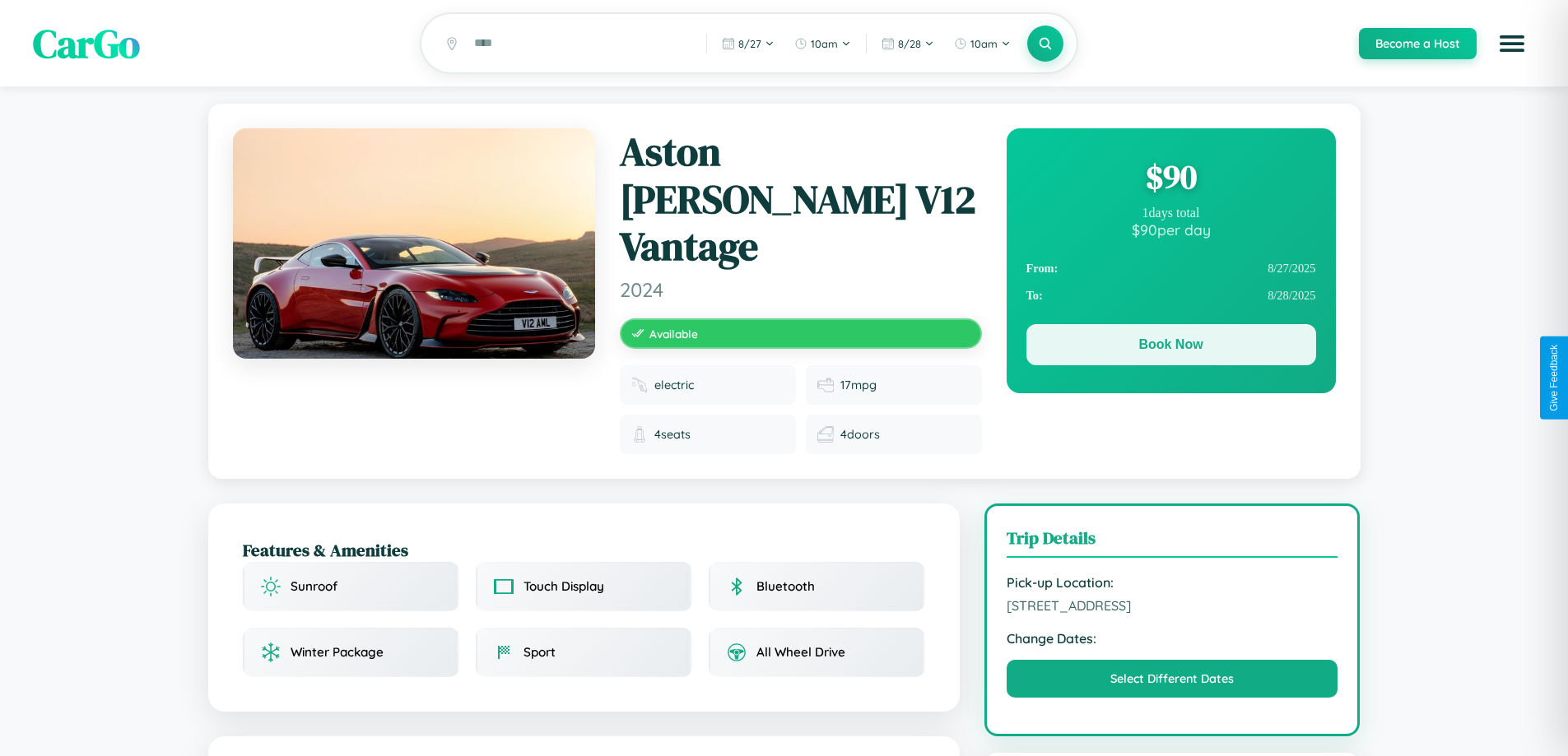
click at [1170, 347] on button "Book Now" at bounding box center [1171, 344] width 290 height 41
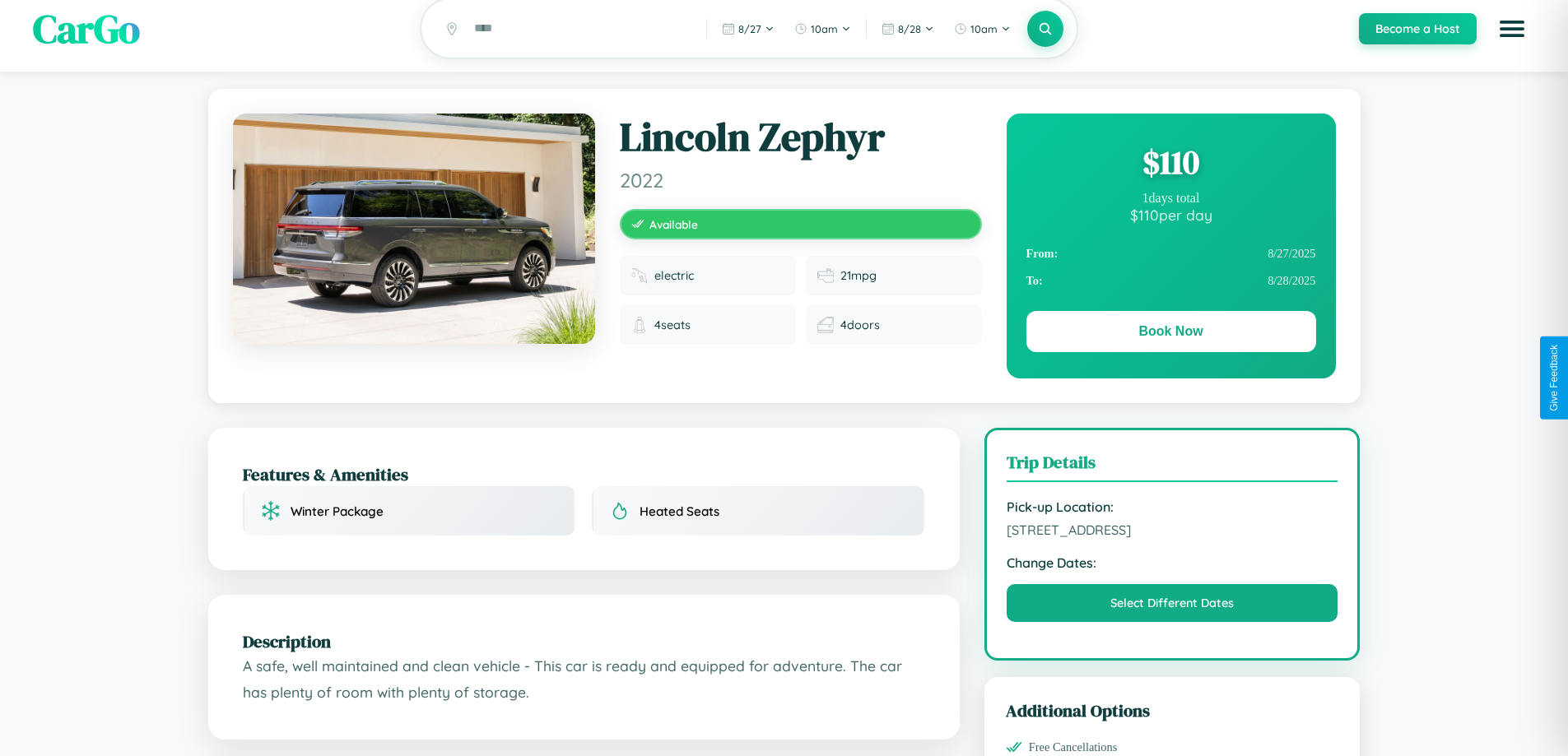
scroll to position [169, 0]
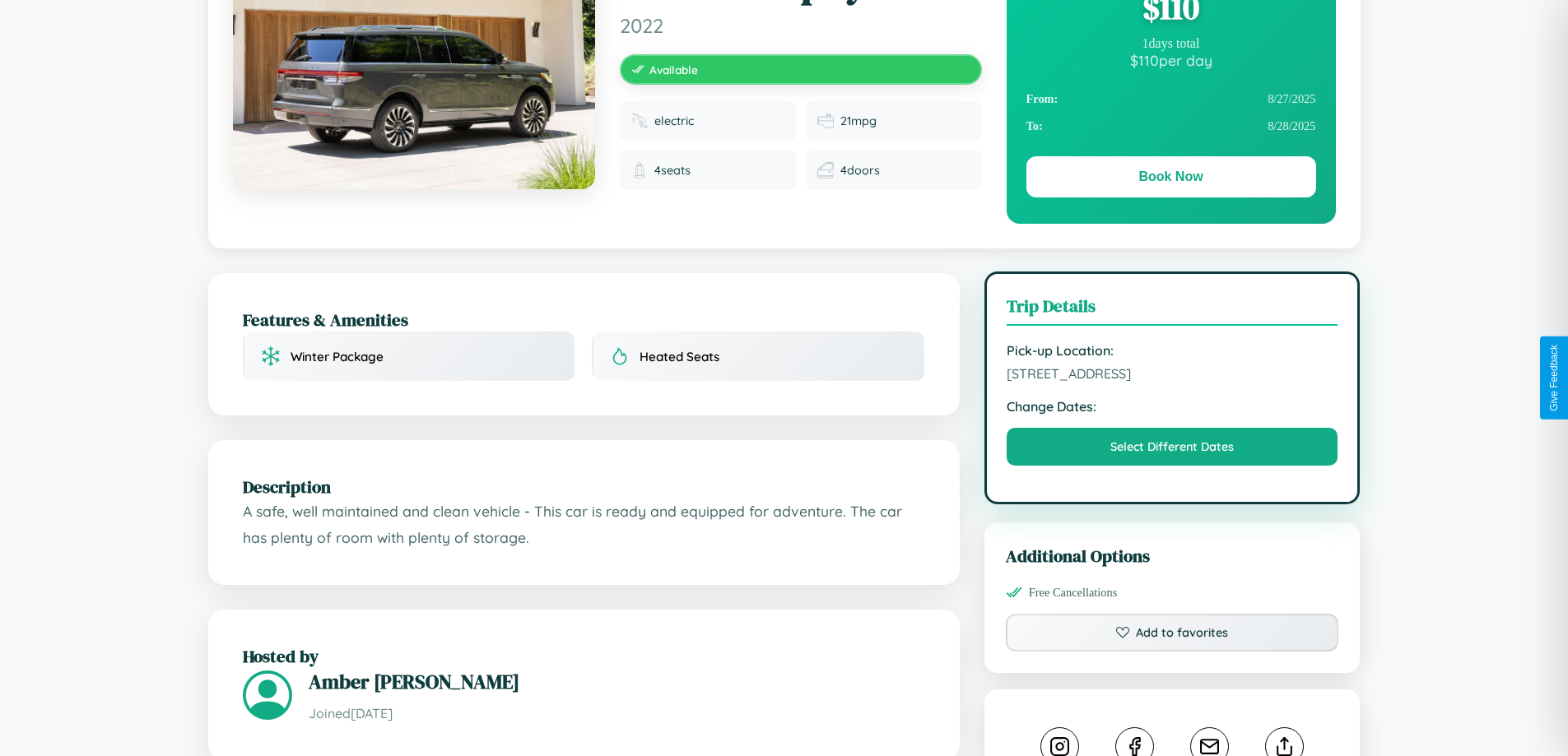
click at [1172, 376] on span "[STREET_ADDRESS]" at bounding box center [1173, 373] width 332 height 17
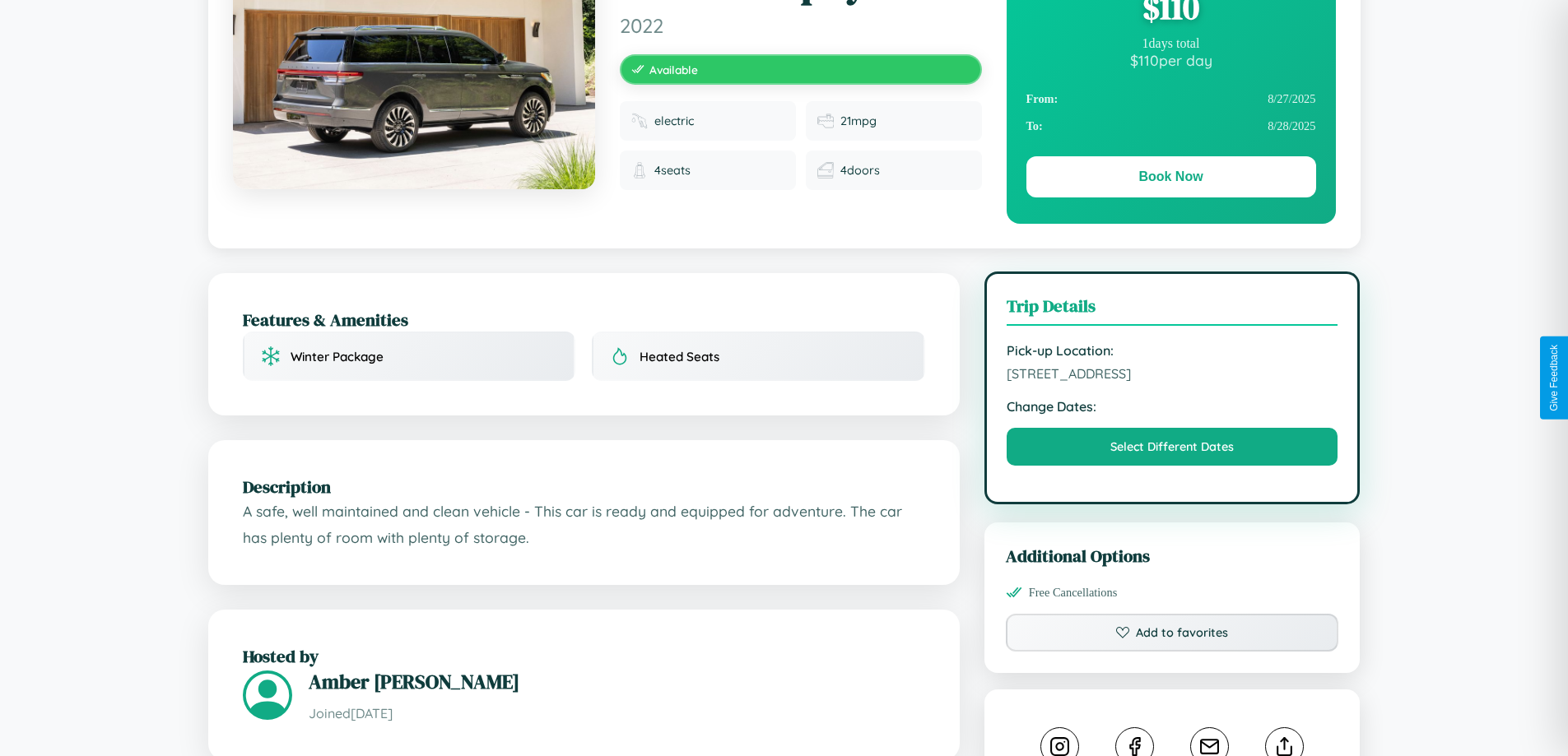
click at [1172, 376] on span "[STREET_ADDRESS]" at bounding box center [1173, 373] width 332 height 17
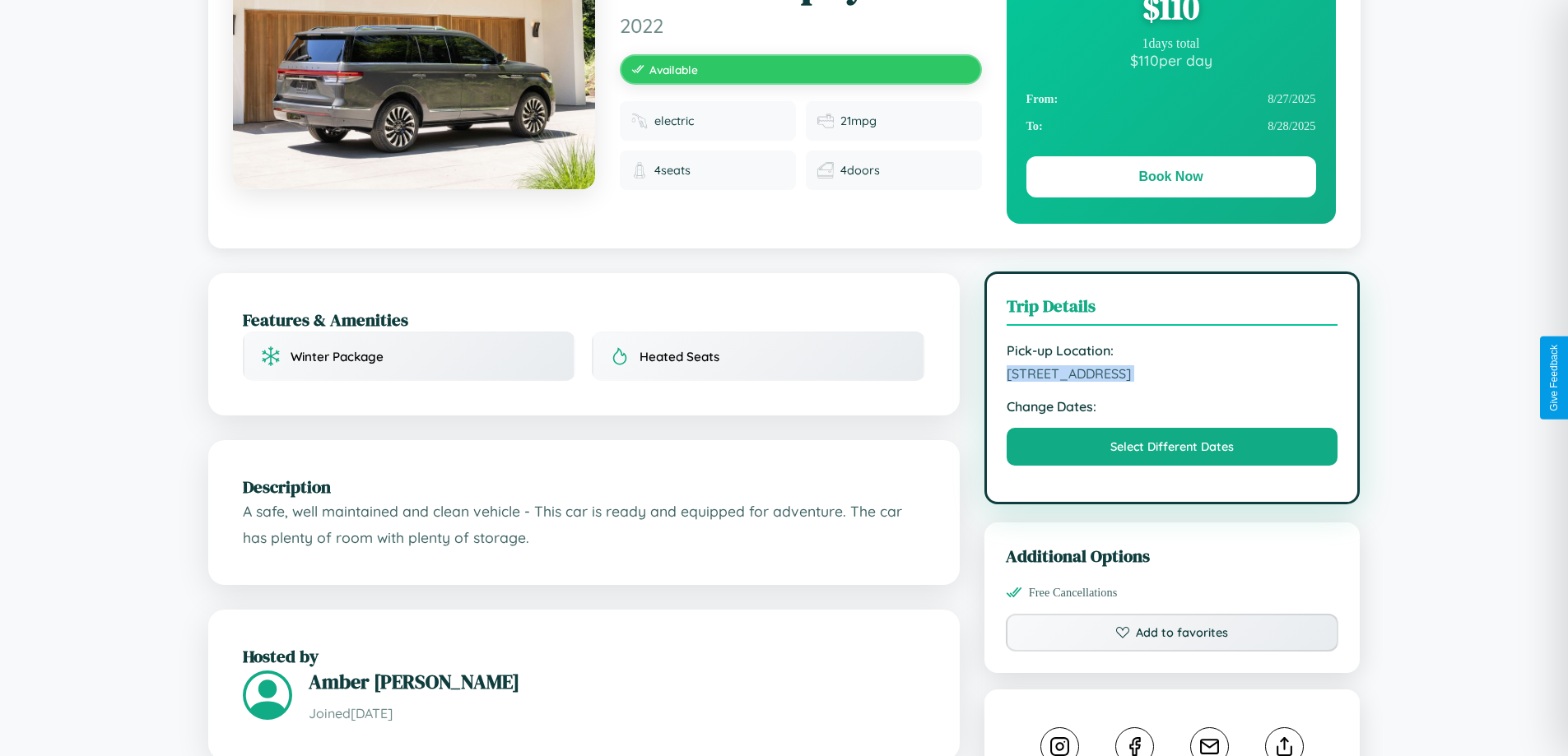
click at [1172, 376] on span "[STREET_ADDRESS]" at bounding box center [1173, 373] width 332 height 17
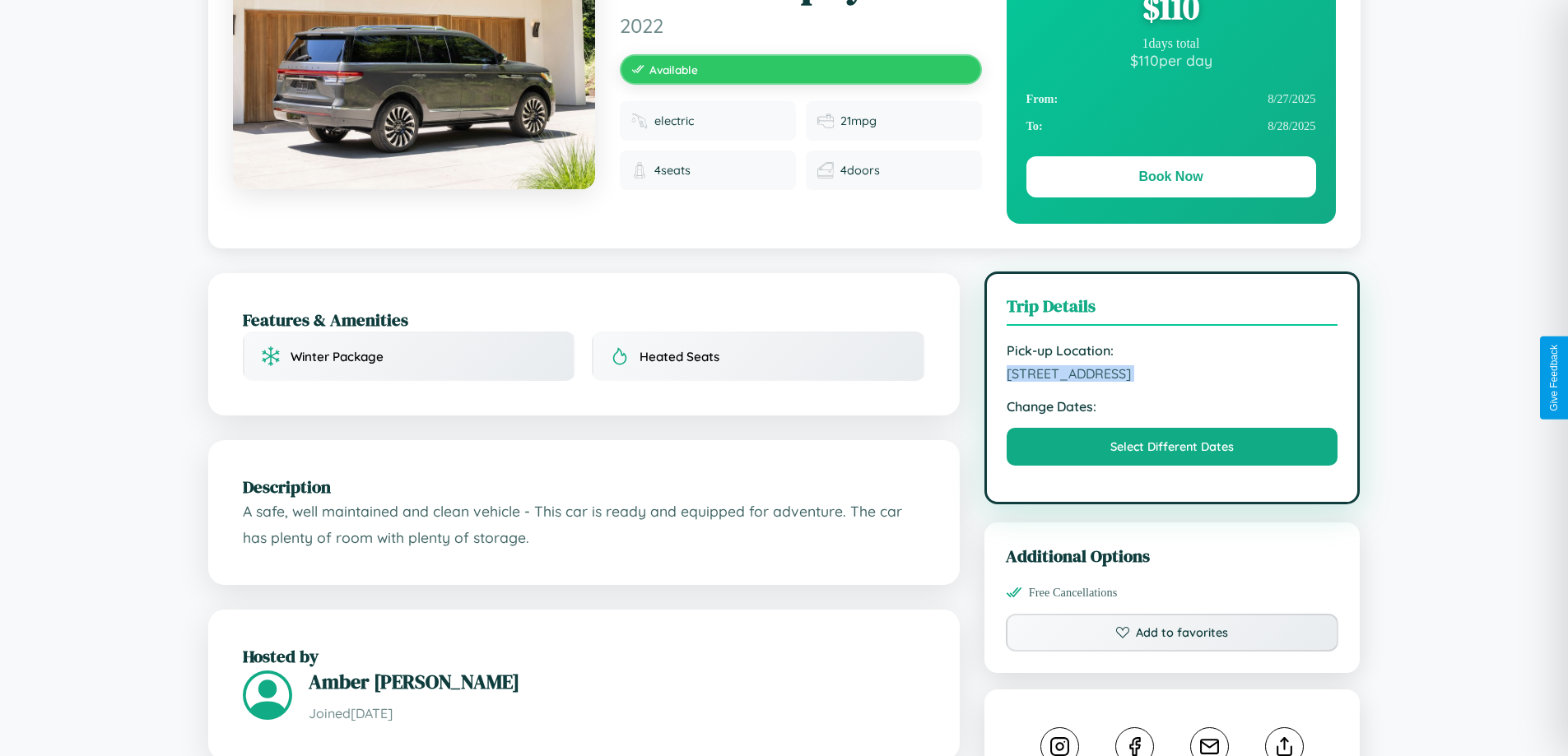
click at [1172, 376] on span "[STREET_ADDRESS]" at bounding box center [1173, 373] width 332 height 17
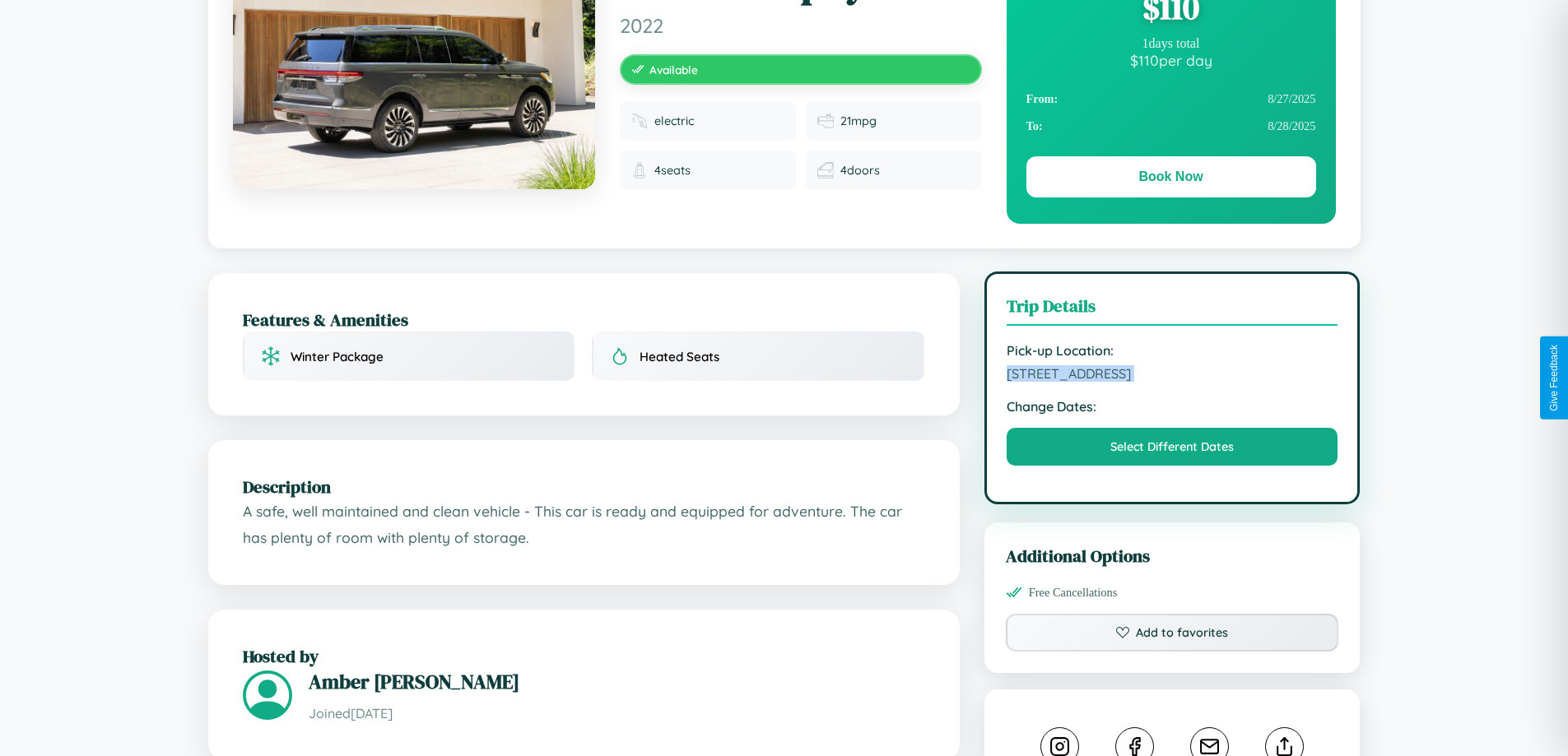
click at [1172, 376] on span "[STREET_ADDRESS]" at bounding box center [1173, 373] width 332 height 17
